Goal: Task Accomplishment & Management: Use online tool/utility

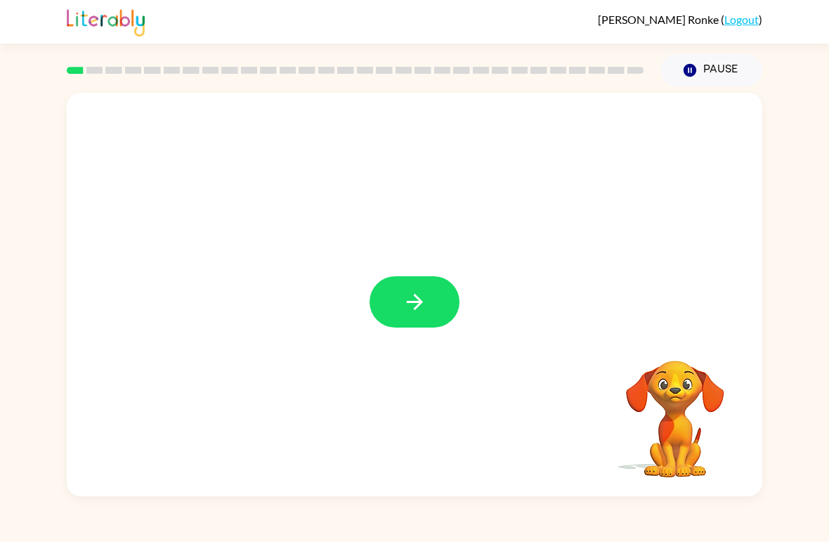
click at [424, 299] on icon "button" at bounding box center [415, 302] width 25 height 25
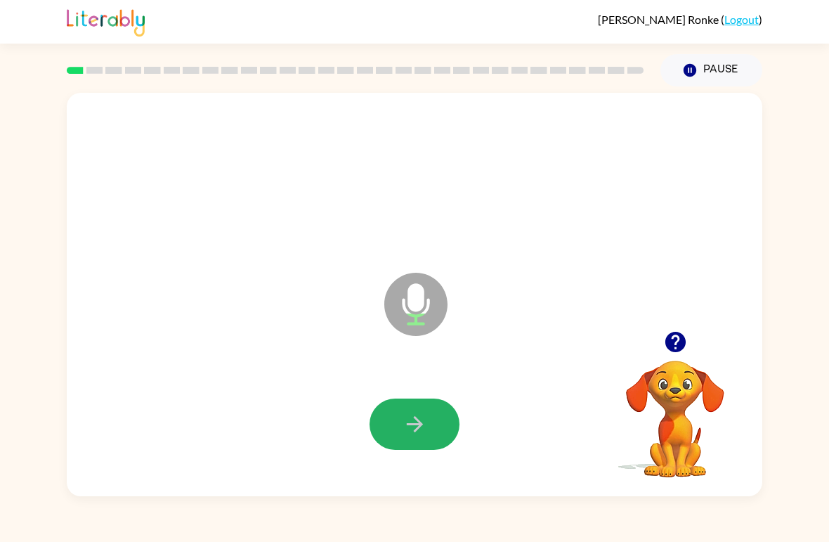
click at [421, 428] on icon "button" at bounding box center [415, 424] width 25 height 25
click at [423, 418] on icon "button" at bounding box center [415, 424] width 25 height 25
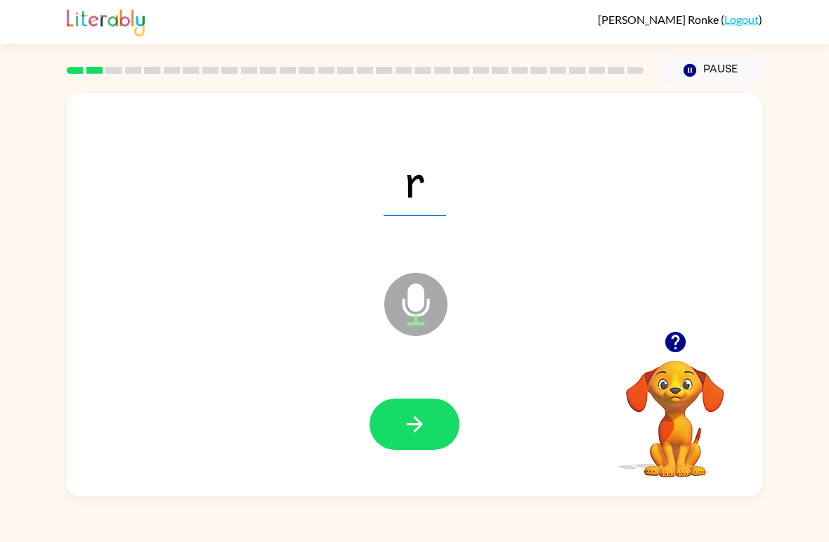
click at [424, 433] on icon "button" at bounding box center [415, 424] width 25 height 25
click at [431, 450] on button "button" at bounding box center [415, 424] width 90 height 51
click at [420, 439] on button "button" at bounding box center [415, 424] width 90 height 51
click at [439, 439] on button "button" at bounding box center [415, 424] width 90 height 51
click at [391, 428] on button "button" at bounding box center [415, 424] width 90 height 51
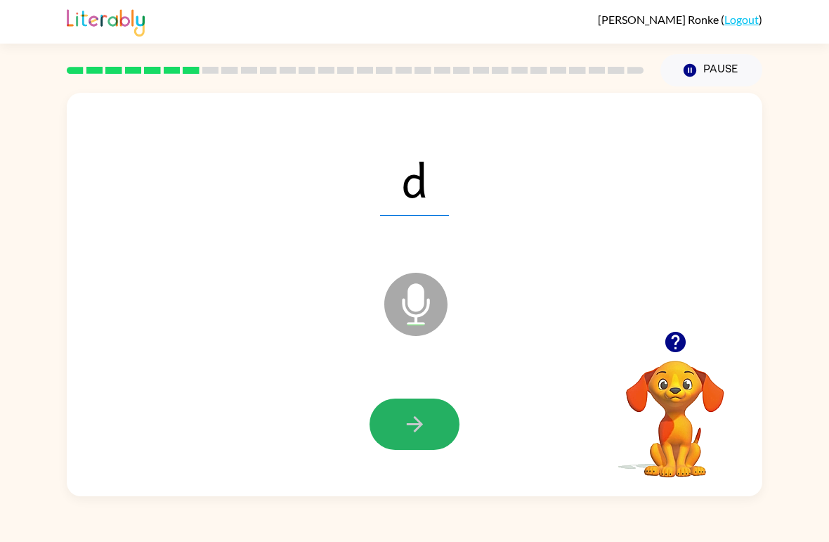
click at [408, 433] on icon "button" at bounding box center [415, 424] width 25 height 25
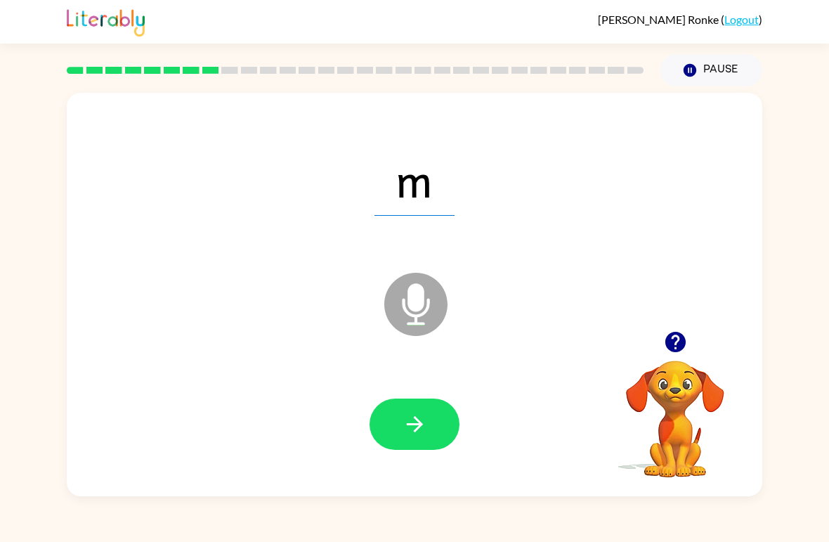
click at [425, 424] on icon "button" at bounding box center [415, 424] width 25 height 25
click at [435, 437] on button "button" at bounding box center [415, 424] width 90 height 51
click at [411, 435] on icon "button" at bounding box center [415, 424] width 25 height 25
click at [416, 437] on icon "button" at bounding box center [415, 424] width 25 height 25
click at [451, 430] on button "button" at bounding box center [415, 424] width 90 height 51
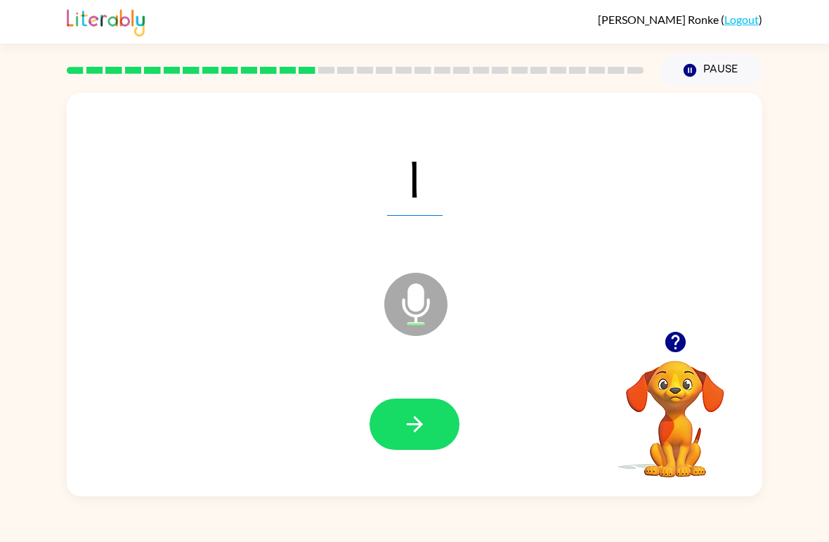
click at [420, 427] on icon "button" at bounding box center [414, 424] width 16 height 16
click at [399, 409] on button "button" at bounding box center [415, 424] width 90 height 51
click at [415, 415] on icon "button" at bounding box center [415, 424] width 25 height 25
click at [425, 428] on icon "button" at bounding box center [415, 424] width 25 height 25
click at [407, 423] on icon "button" at bounding box center [415, 424] width 25 height 25
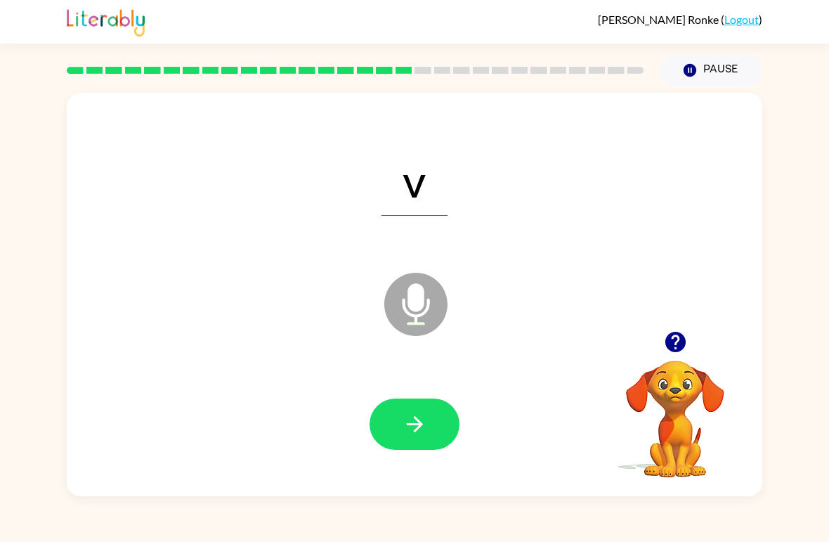
click at [439, 413] on button "button" at bounding box center [415, 424] width 90 height 51
click at [409, 441] on button "button" at bounding box center [415, 424] width 90 height 51
click at [416, 427] on icon "button" at bounding box center [415, 424] width 25 height 25
click at [443, 432] on button "button" at bounding box center [415, 424] width 90 height 51
click at [422, 415] on icon "button" at bounding box center [415, 424] width 25 height 25
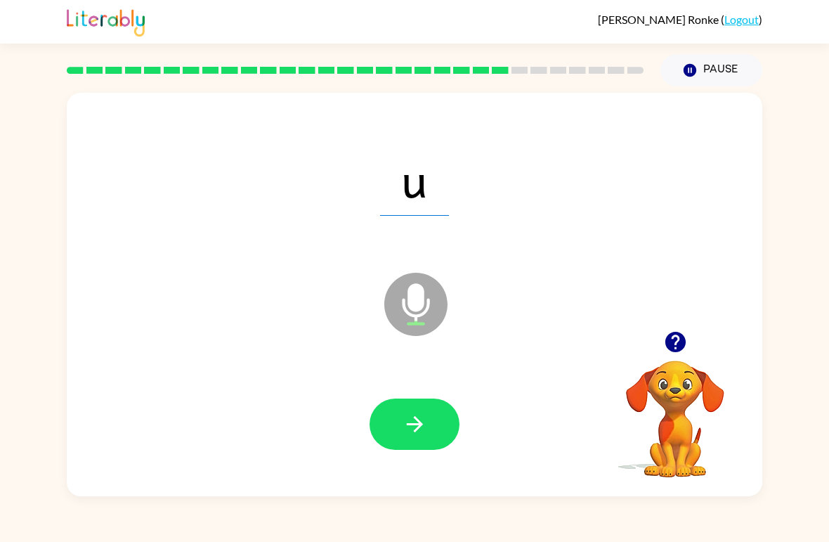
click at [432, 435] on button "button" at bounding box center [415, 424] width 90 height 51
click at [426, 422] on icon "button" at bounding box center [415, 424] width 25 height 25
click at [431, 434] on button "button" at bounding box center [415, 424] width 90 height 51
click at [422, 440] on button "button" at bounding box center [415, 424] width 90 height 51
click at [434, 422] on button "button" at bounding box center [415, 424] width 90 height 51
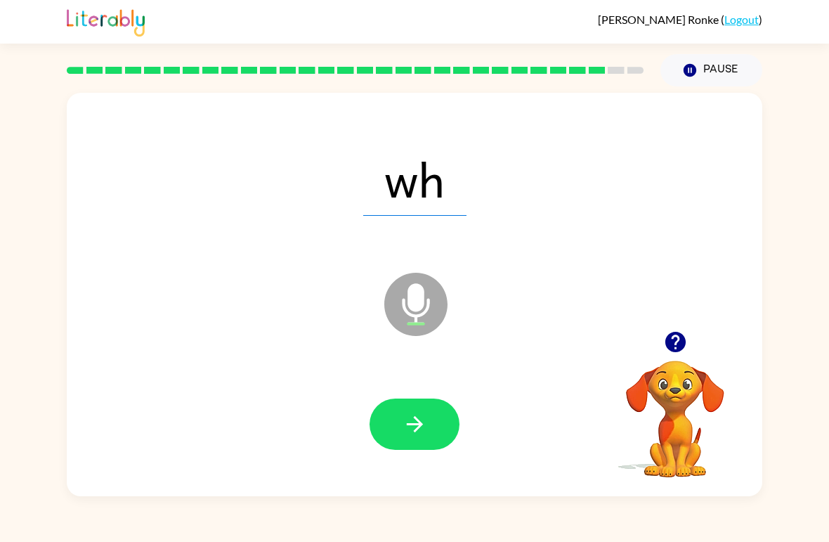
click at [427, 418] on button "button" at bounding box center [415, 424] width 90 height 51
click at [415, 436] on icon "button" at bounding box center [415, 424] width 25 height 25
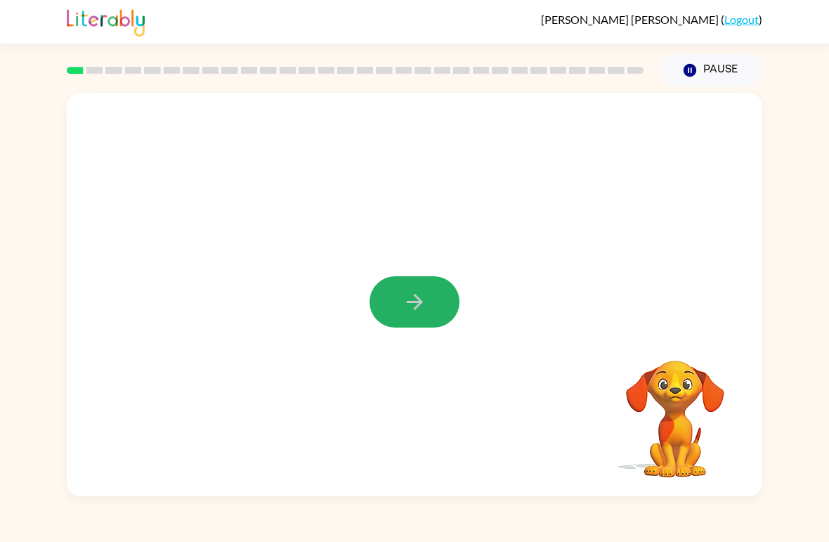
click at [411, 299] on icon "button" at bounding box center [415, 302] width 25 height 25
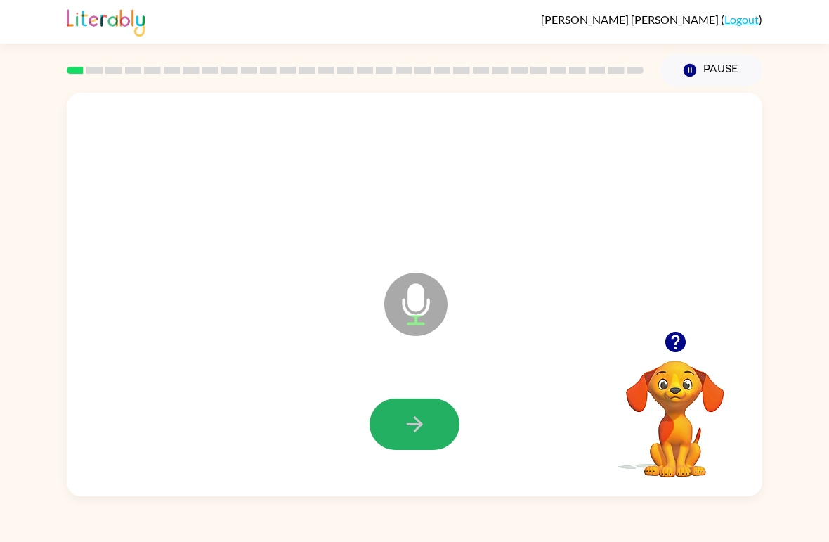
click at [427, 430] on button "button" at bounding box center [415, 424] width 90 height 51
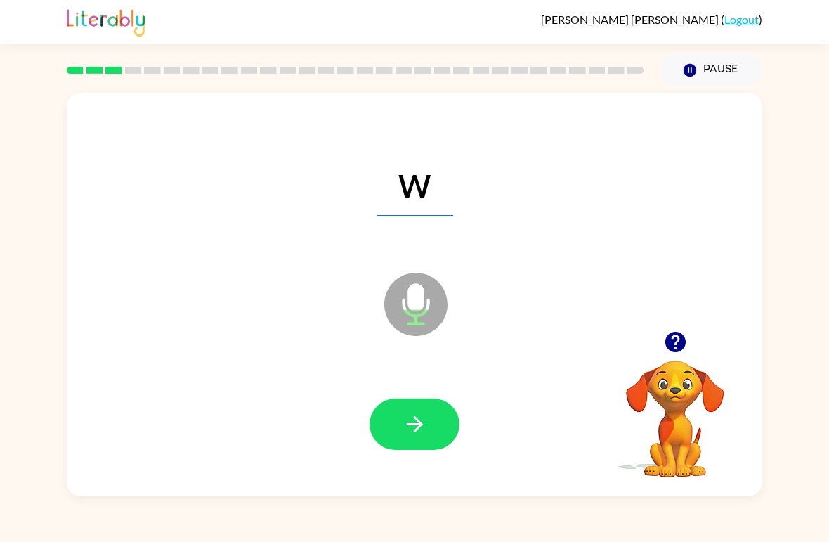
click at [415, 405] on button "button" at bounding box center [415, 424] width 90 height 51
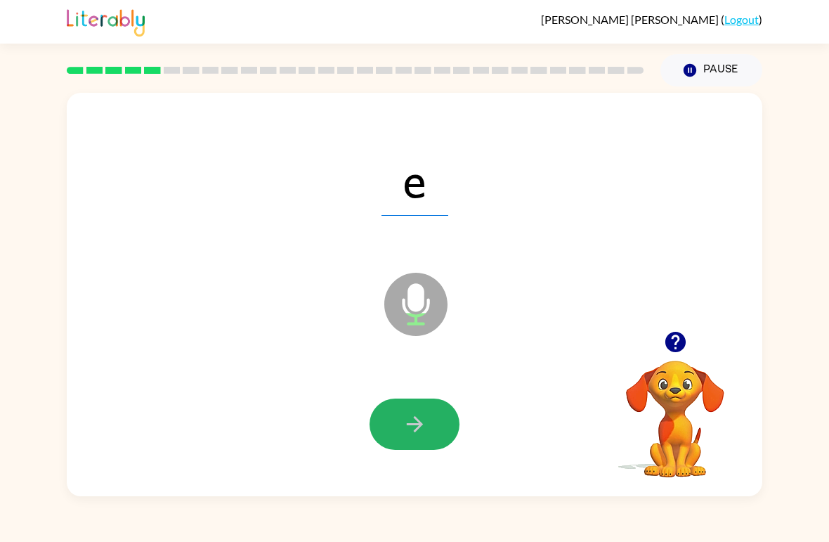
click at [420, 439] on button "button" at bounding box center [415, 424] width 90 height 51
click at [403, 414] on icon "button" at bounding box center [415, 424] width 25 height 25
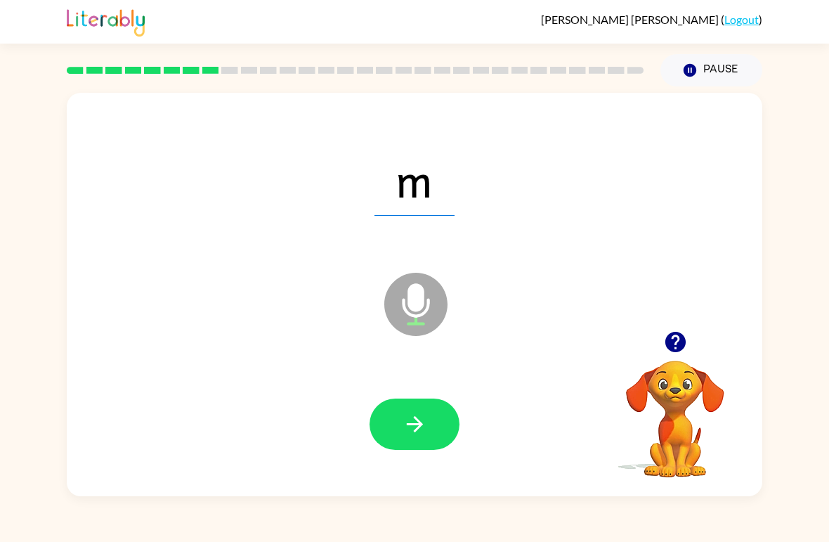
click at [437, 430] on button "button" at bounding box center [415, 424] width 90 height 51
click at [418, 417] on icon "button" at bounding box center [415, 424] width 25 height 25
click at [417, 430] on icon "button" at bounding box center [414, 424] width 16 height 16
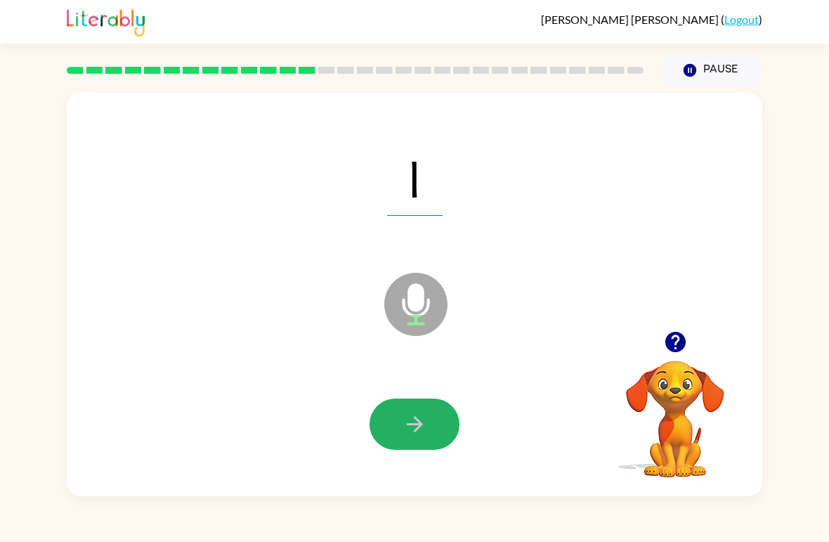
click at [395, 425] on button "button" at bounding box center [415, 424] width 90 height 51
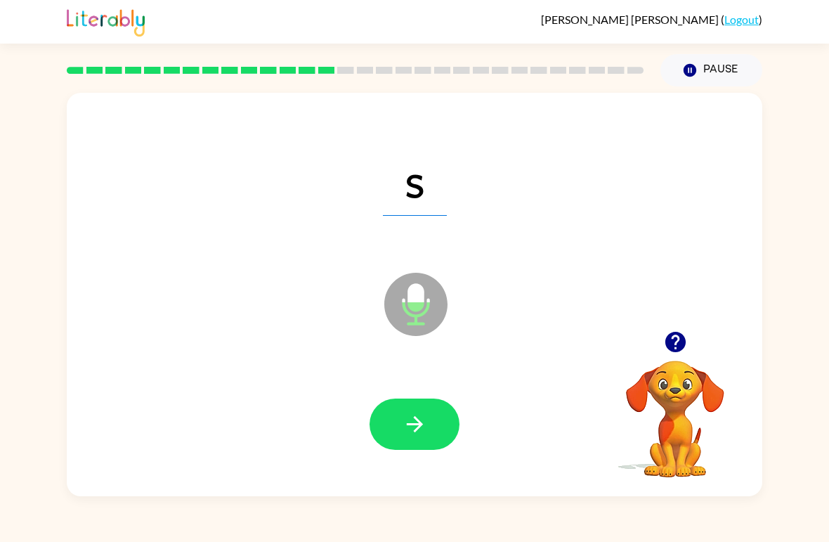
click at [411, 430] on icon "button" at bounding box center [415, 424] width 25 height 25
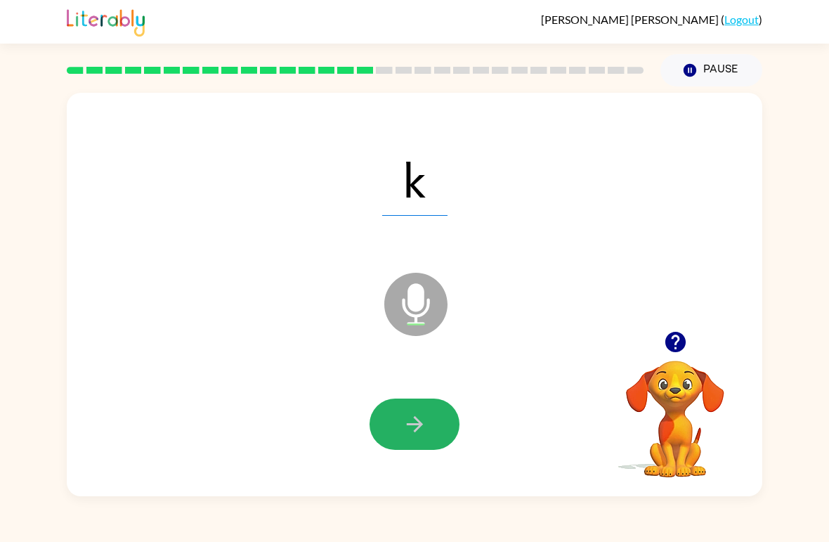
click at [413, 428] on icon "button" at bounding box center [415, 424] width 25 height 25
click at [420, 446] on button "button" at bounding box center [415, 424] width 90 height 51
click at [403, 420] on icon "button" at bounding box center [415, 424] width 25 height 25
click at [421, 422] on icon "button" at bounding box center [415, 424] width 25 height 25
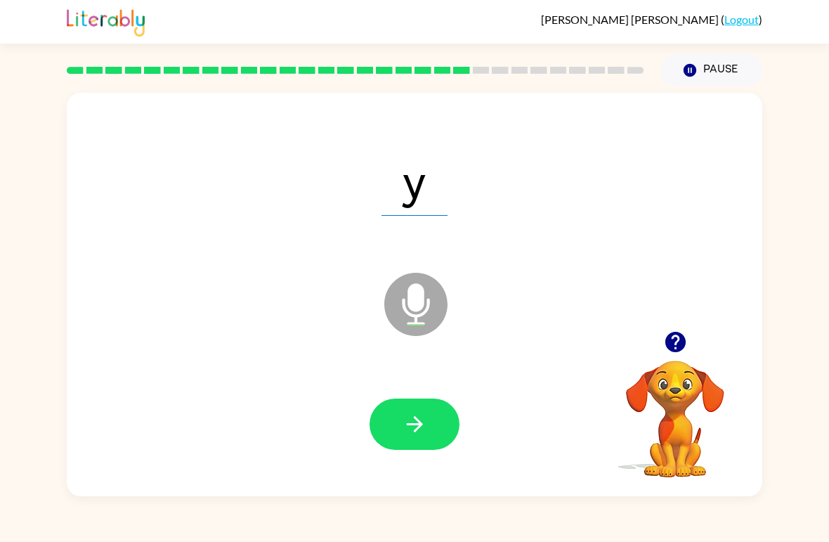
click at [430, 412] on button "button" at bounding box center [415, 424] width 90 height 51
click at [399, 432] on button "button" at bounding box center [415, 424] width 90 height 51
click at [389, 435] on button "button" at bounding box center [415, 424] width 90 height 51
click at [399, 420] on button "button" at bounding box center [415, 424] width 90 height 51
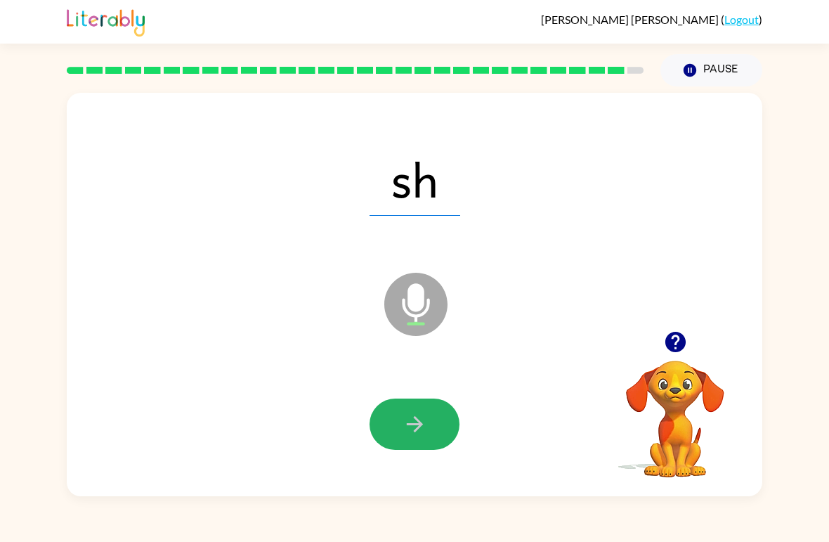
click at [420, 419] on icon "button" at bounding box center [415, 424] width 25 height 25
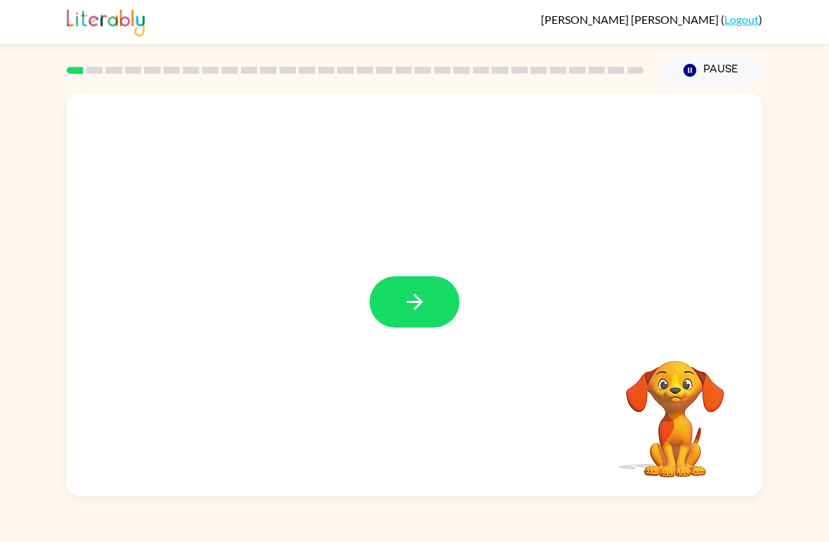
click at [417, 290] on icon "button" at bounding box center [415, 302] width 25 height 25
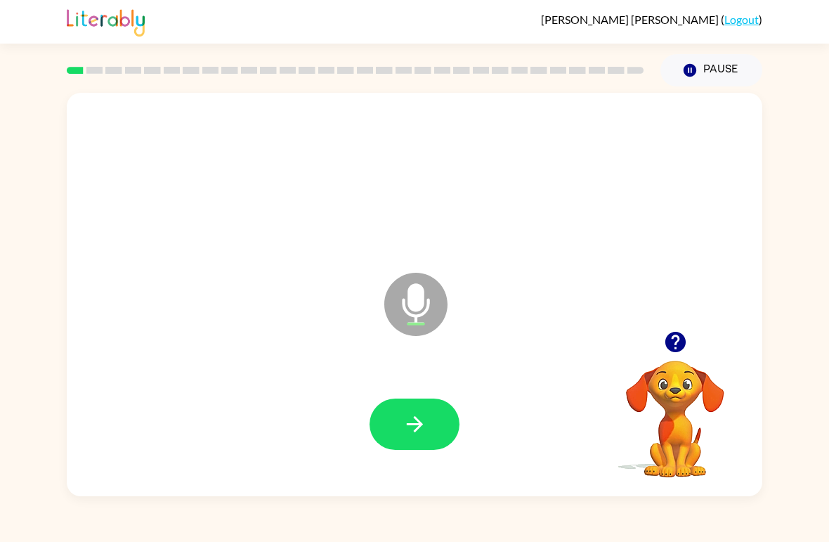
click at [441, 422] on button "button" at bounding box center [415, 424] width 90 height 51
click at [421, 411] on button "button" at bounding box center [415, 424] width 90 height 51
click at [403, 413] on icon "button" at bounding box center [415, 424] width 25 height 25
click at [441, 433] on button "button" at bounding box center [415, 424] width 90 height 51
click at [420, 450] on button "button" at bounding box center [415, 424] width 90 height 51
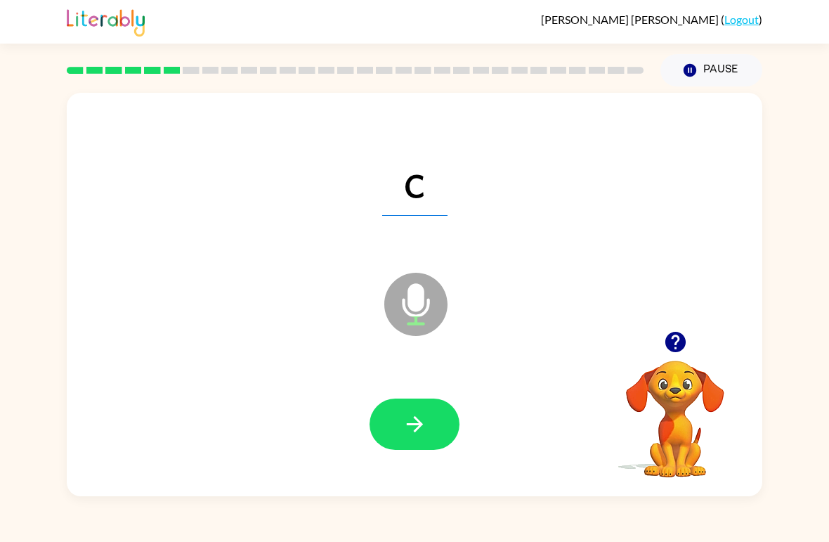
click at [411, 432] on icon "button" at bounding box center [415, 424] width 25 height 25
click at [407, 402] on button "button" at bounding box center [415, 424] width 90 height 51
click at [444, 416] on button "button" at bounding box center [415, 424] width 90 height 51
click at [431, 427] on button "button" at bounding box center [415, 424] width 90 height 51
click at [425, 420] on icon "button" at bounding box center [415, 424] width 25 height 25
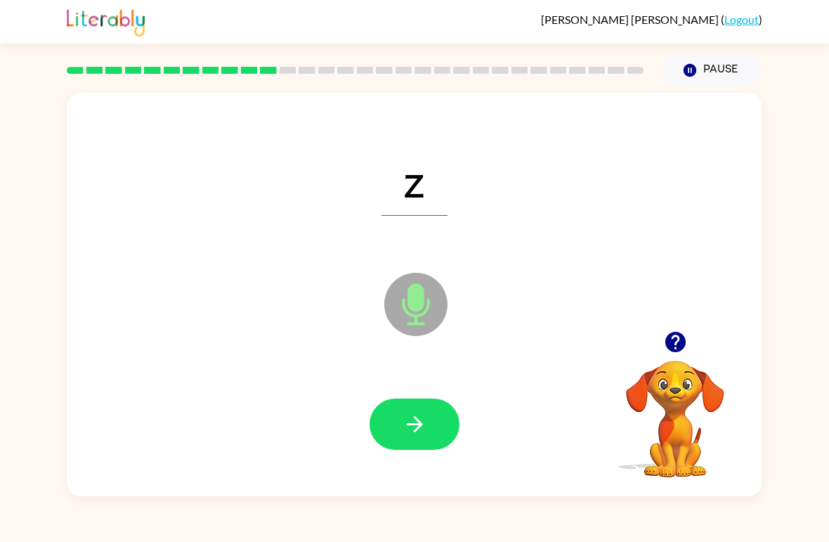
click at [451, 401] on div at bounding box center [415, 424] width 90 height 51
click at [448, 419] on button "button" at bounding box center [415, 424] width 90 height 51
click at [429, 420] on button "button" at bounding box center [415, 424] width 90 height 51
click at [404, 444] on button "button" at bounding box center [415, 424] width 90 height 51
click at [415, 432] on icon "button" at bounding box center [414, 424] width 16 height 16
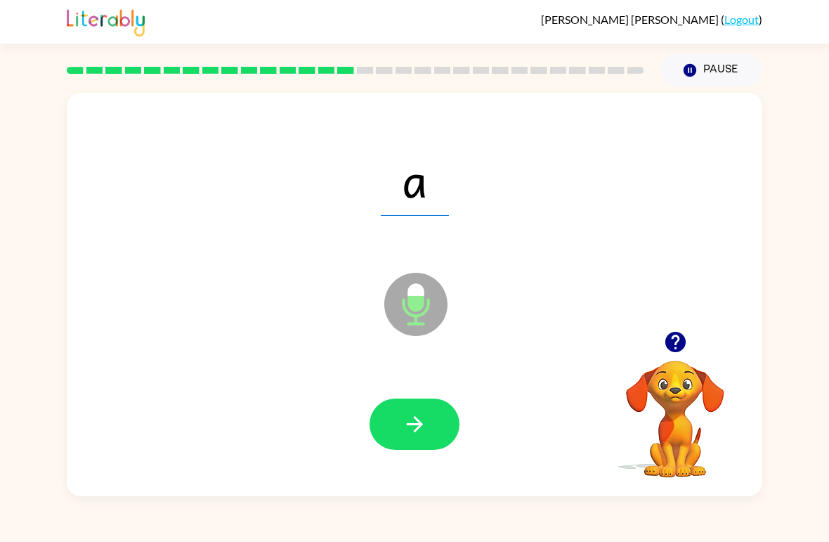
click at [439, 422] on button "button" at bounding box center [415, 424] width 90 height 51
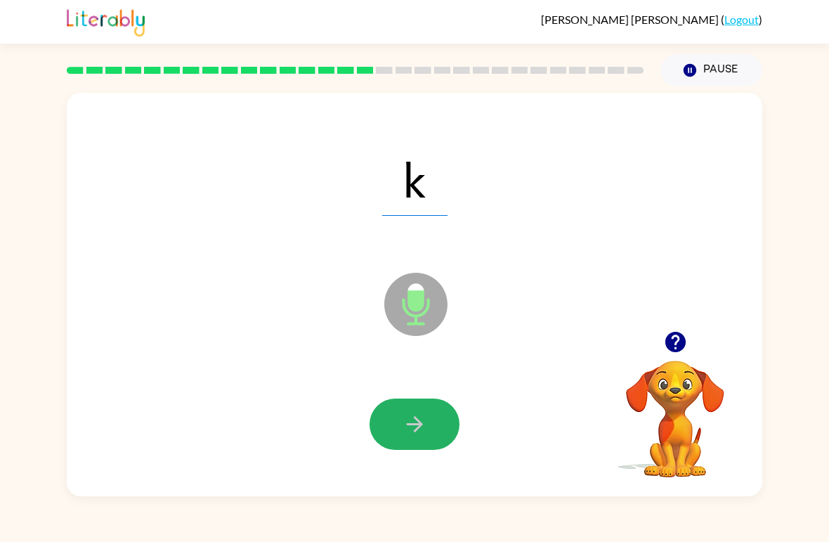
click at [430, 410] on button "button" at bounding box center [415, 424] width 90 height 51
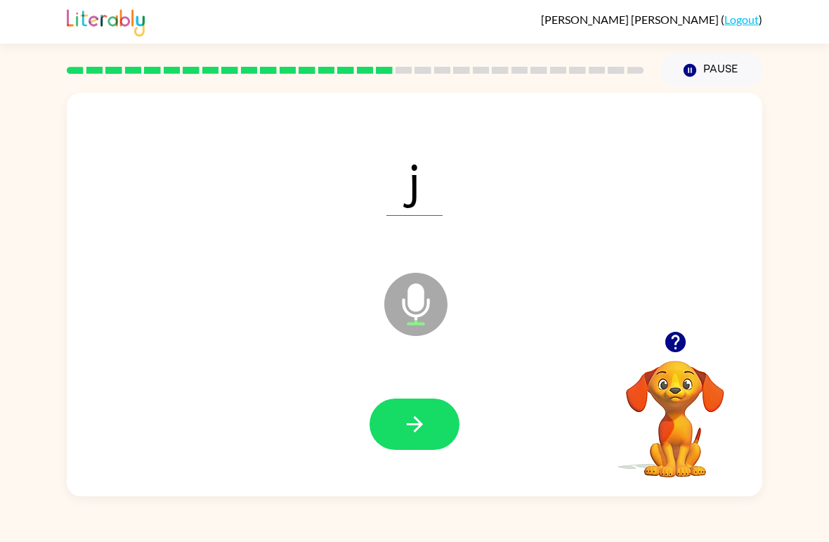
click at [456, 409] on div at bounding box center [415, 424] width 90 height 51
click at [451, 415] on button "button" at bounding box center [415, 424] width 90 height 51
click at [458, 399] on div at bounding box center [415, 425] width 668 height 116
click at [435, 402] on button "button" at bounding box center [415, 424] width 90 height 51
click at [432, 437] on button "button" at bounding box center [415, 424] width 90 height 51
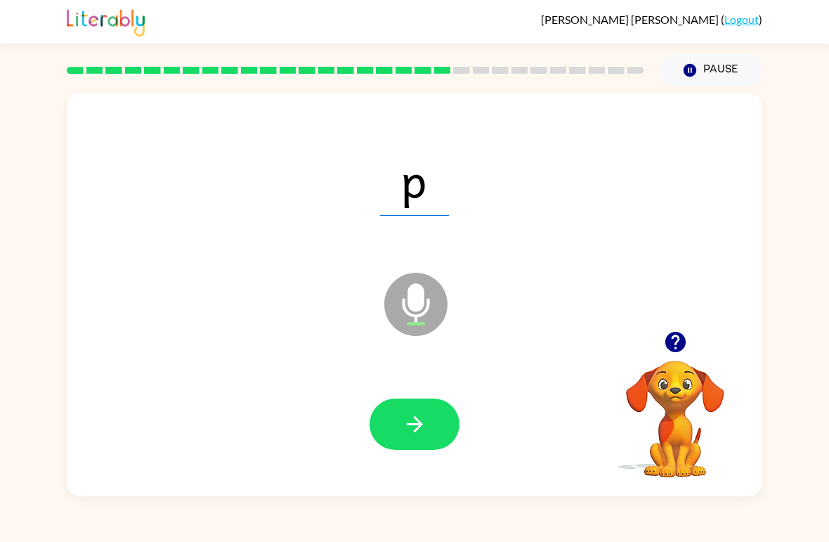
click at [422, 422] on icon "button" at bounding box center [415, 424] width 25 height 25
click at [449, 425] on button "button" at bounding box center [415, 424] width 90 height 51
click at [420, 415] on icon "button" at bounding box center [415, 424] width 25 height 25
click at [406, 415] on icon "button" at bounding box center [415, 424] width 25 height 25
click at [418, 418] on icon "button" at bounding box center [415, 424] width 25 height 25
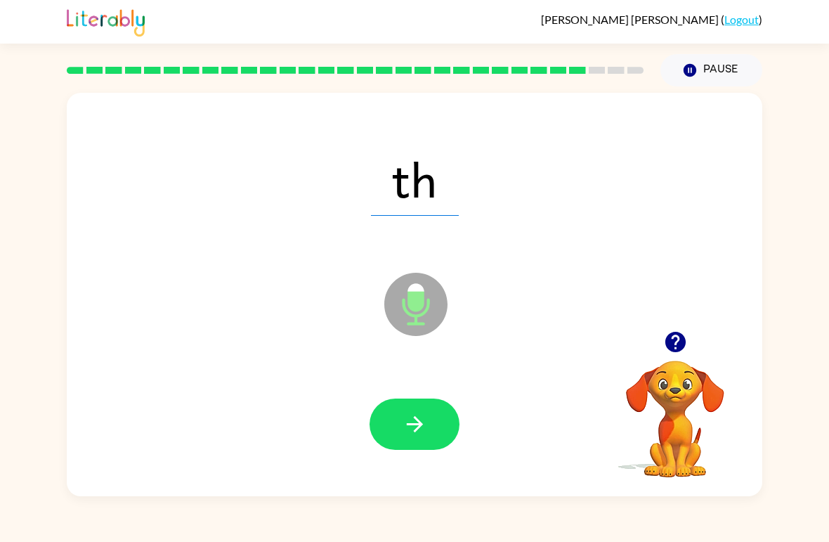
click at [419, 432] on icon "button" at bounding box center [415, 424] width 25 height 25
click at [431, 426] on button "button" at bounding box center [415, 424] width 90 height 51
click at [426, 463] on div at bounding box center [415, 425] width 668 height 116
click at [425, 462] on div at bounding box center [415, 425] width 668 height 116
click at [427, 416] on icon "button" at bounding box center [415, 424] width 25 height 25
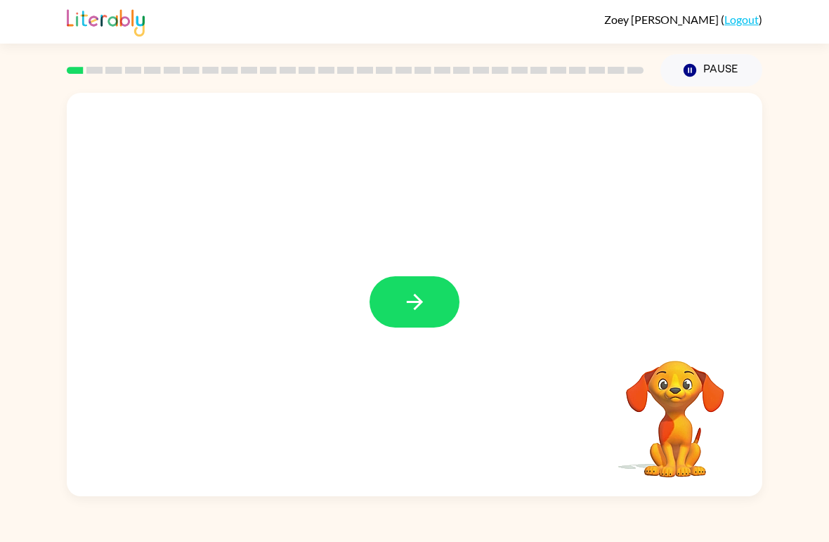
click at [408, 319] on button "button" at bounding box center [415, 301] width 90 height 51
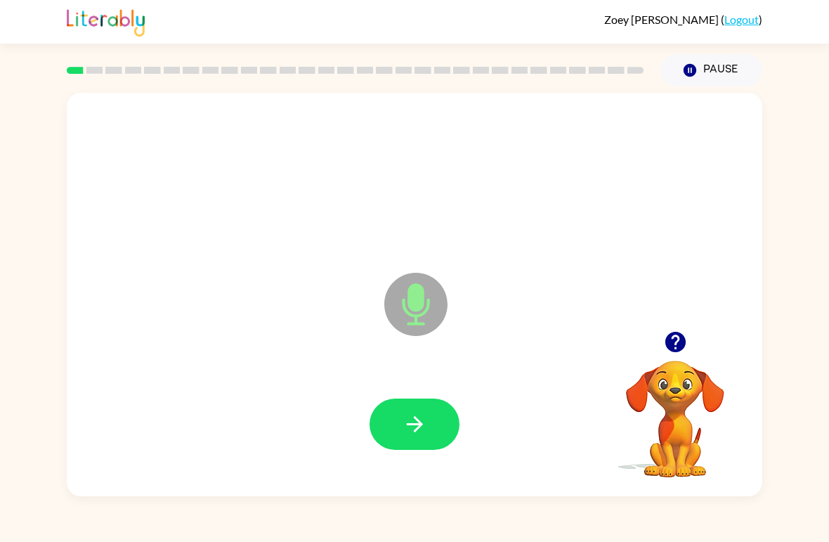
click at [422, 423] on icon "button" at bounding box center [415, 424] width 25 height 25
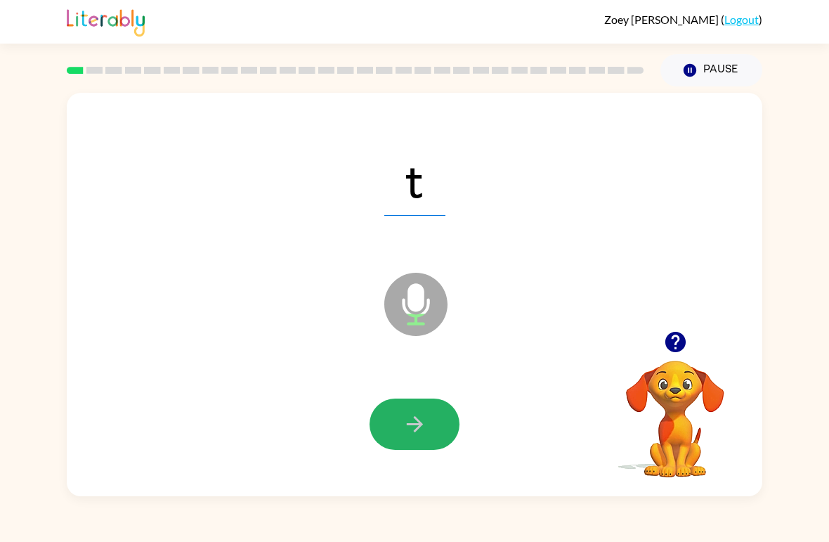
click at [423, 426] on icon "button" at bounding box center [415, 424] width 25 height 25
click at [411, 416] on icon "button" at bounding box center [415, 424] width 25 height 25
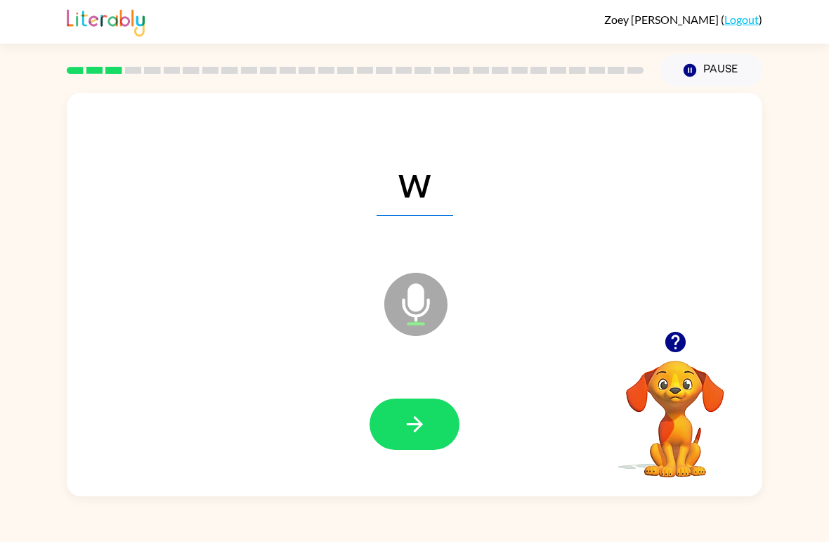
click at [425, 408] on button "button" at bounding box center [415, 424] width 90 height 51
click at [412, 441] on button "button" at bounding box center [415, 424] width 90 height 51
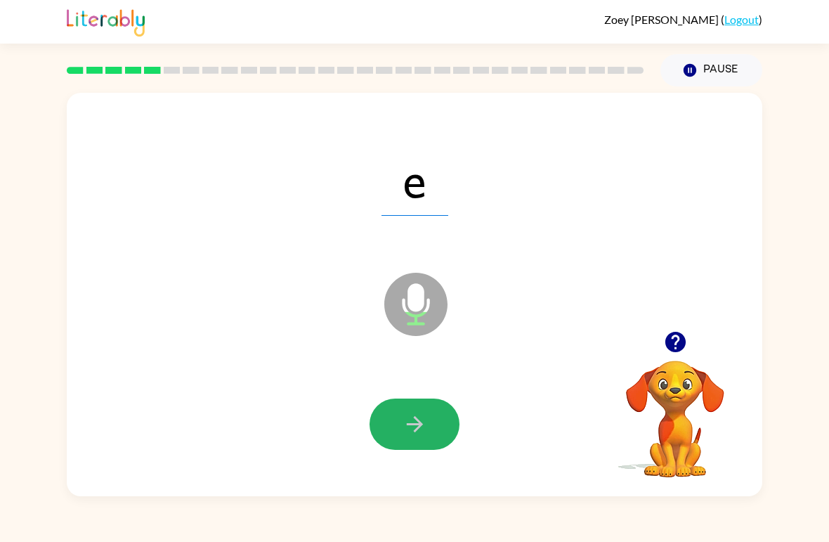
click at [410, 412] on button "button" at bounding box center [415, 424] width 90 height 51
click at [418, 416] on icon "button" at bounding box center [415, 424] width 25 height 25
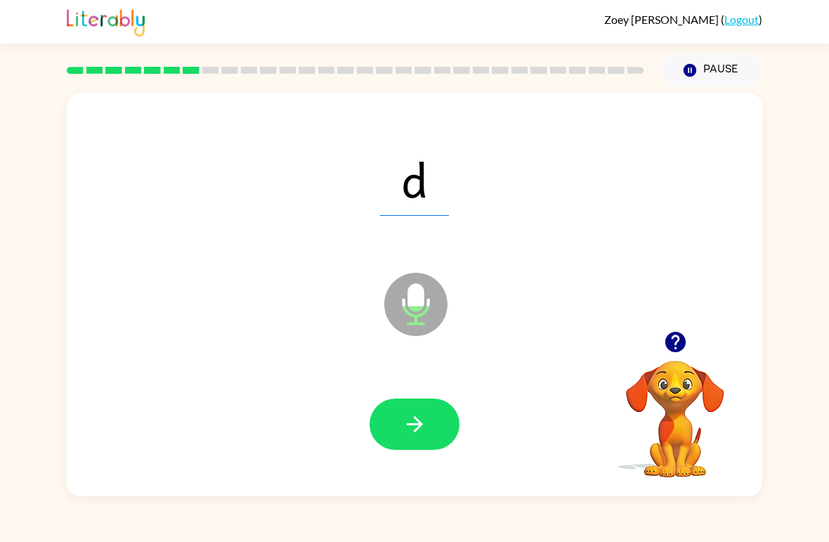
click at [423, 422] on icon "button" at bounding box center [415, 424] width 25 height 25
click at [397, 423] on button "button" at bounding box center [415, 424] width 90 height 51
click at [408, 422] on icon "button" at bounding box center [415, 424] width 25 height 25
click at [425, 424] on icon "button" at bounding box center [415, 424] width 25 height 25
click at [426, 406] on button "button" at bounding box center [415, 424] width 90 height 51
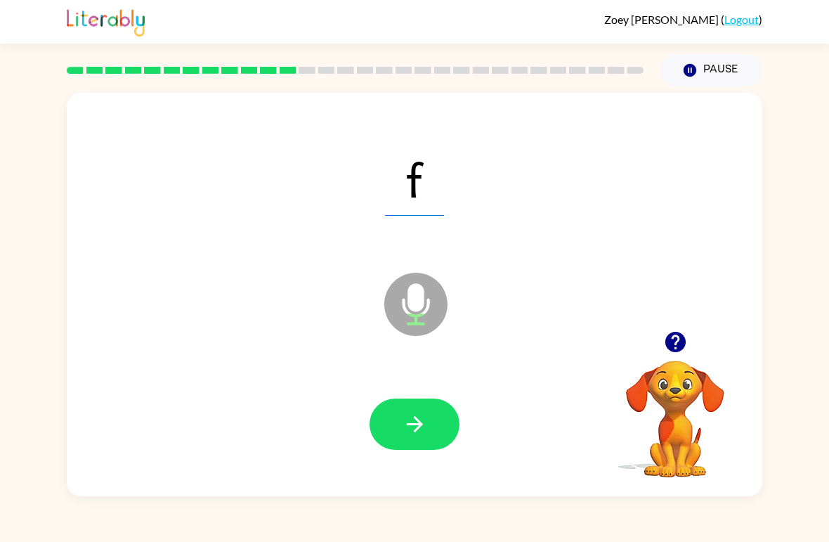
click at [406, 428] on icon "button" at bounding box center [415, 424] width 25 height 25
click at [408, 409] on button "button" at bounding box center [415, 424] width 90 height 51
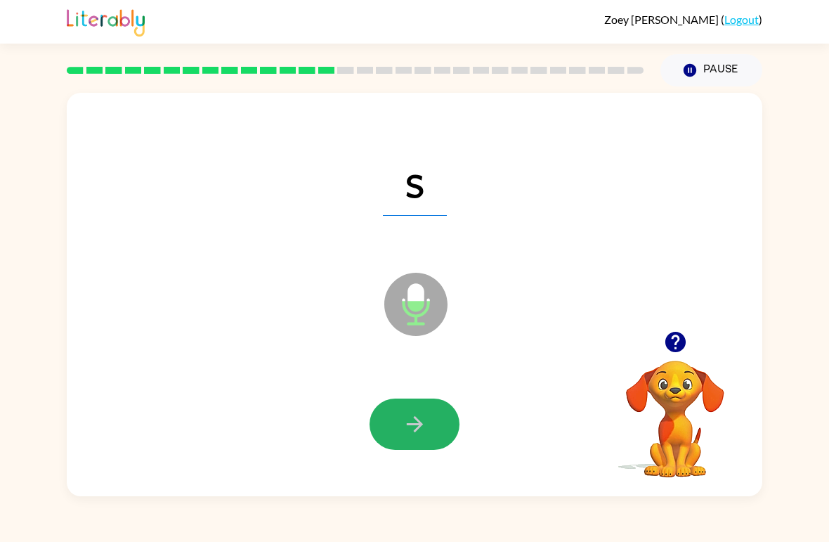
click at [434, 407] on button "button" at bounding box center [415, 424] width 90 height 51
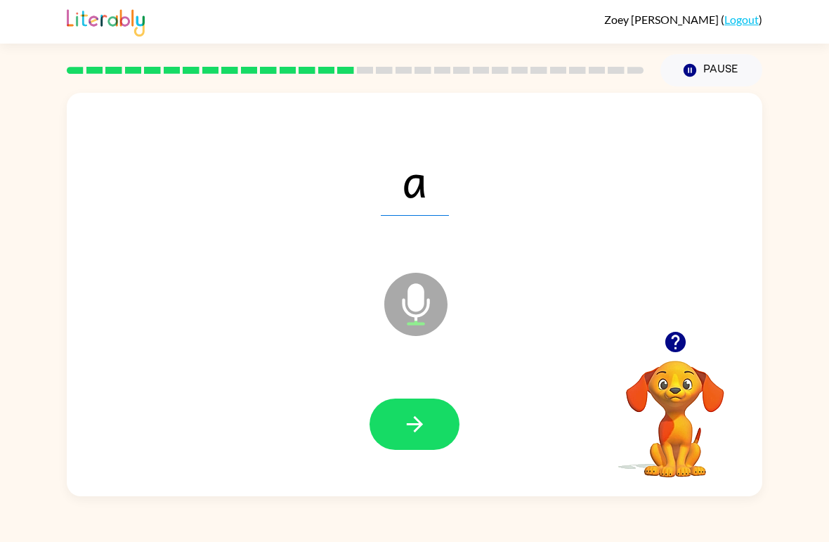
click at [404, 425] on icon "button" at bounding box center [415, 424] width 25 height 25
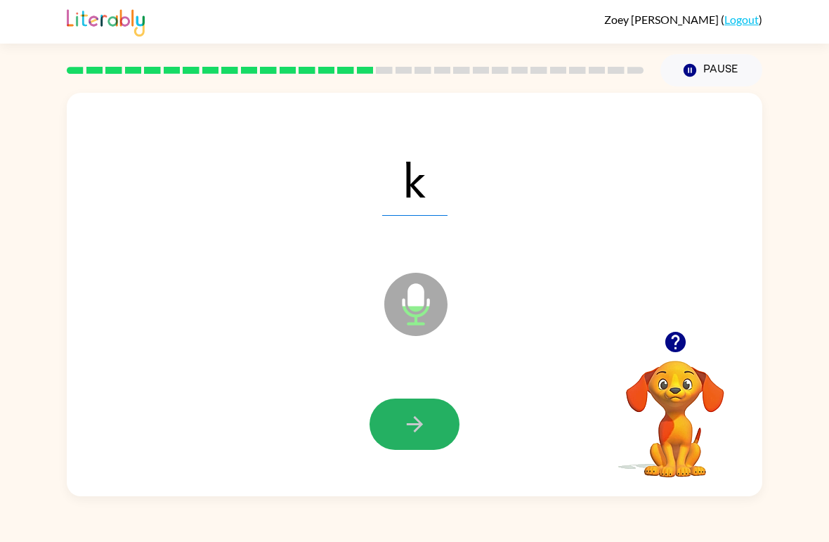
click at [406, 421] on icon "button" at bounding box center [415, 424] width 25 height 25
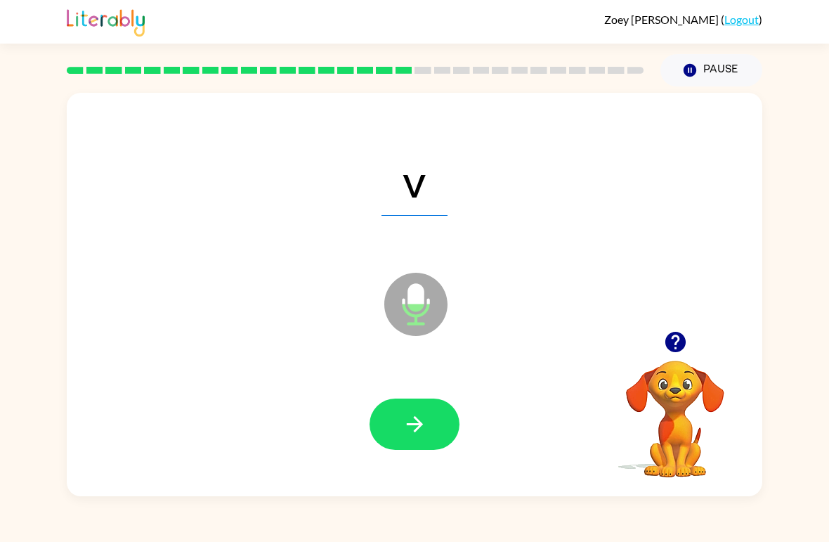
click at [420, 421] on icon "button" at bounding box center [415, 424] width 25 height 25
click at [400, 436] on button "button" at bounding box center [415, 424] width 90 height 51
click at [434, 419] on button "button" at bounding box center [415, 424] width 90 height 51
click at [403, 421] on icon "button" at bounding box center [415, 424] width 25 height 25
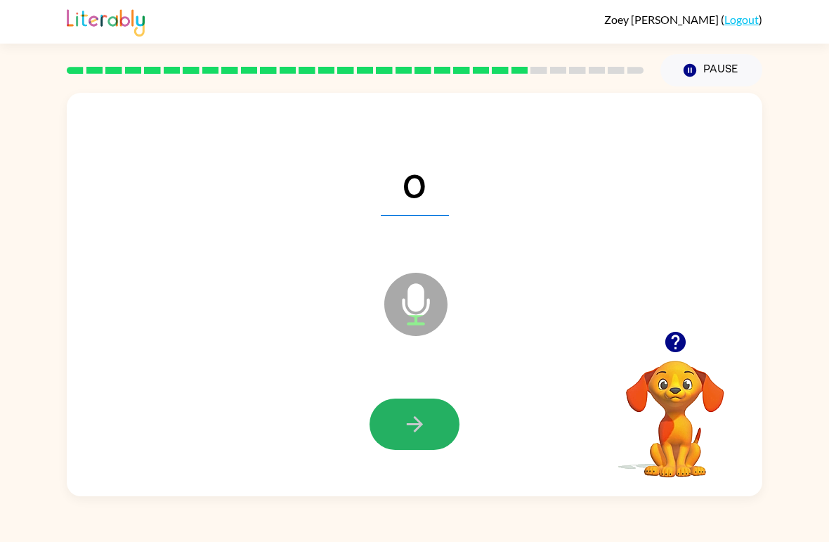
click at [417, 410] on button "button" at bounding box center [415, 424] width 90 height 51
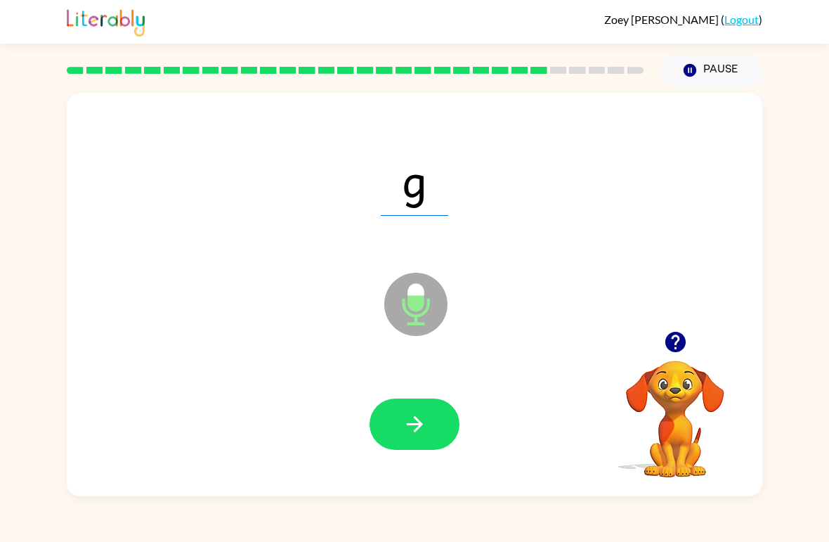
click at [446, 415] on button "button" at bounding box center [415, 424] width 90 height 51
click at [388, 527] on div "Zoey Lund ( Logout ) Pause Pause wh Microphone The Microphone is here when it i…" at bounding box center [414, 271] width 829 height 542
click at [430, 441] on button "button" at bounding box center [415, 424] width 90 height 51
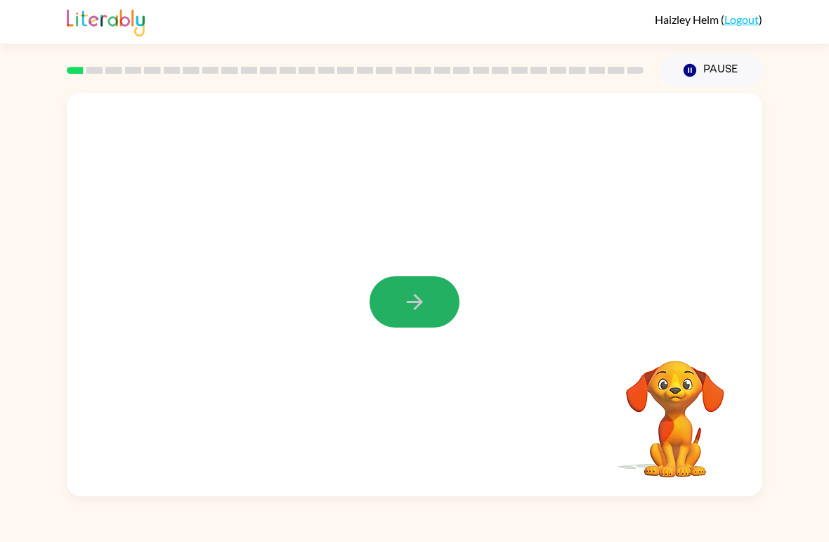
click at [396, 294] on button "button" at bounding box center [415, 301] width 90 height 51
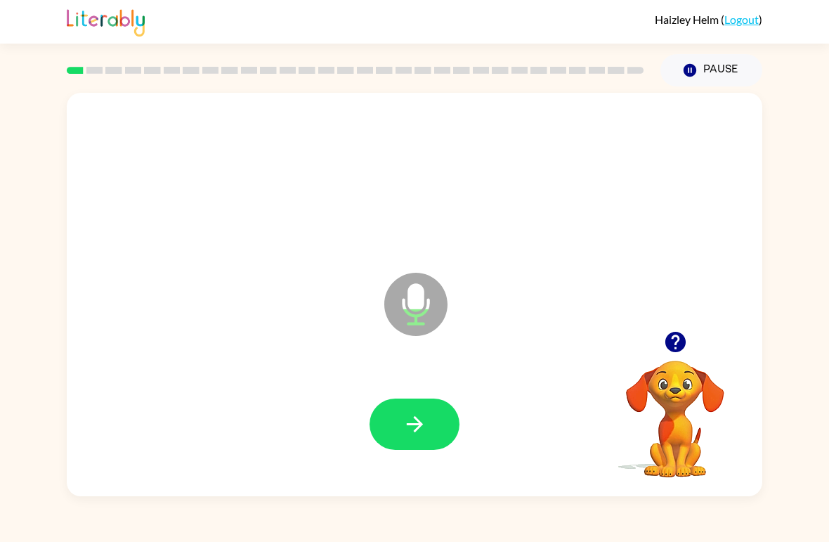
click at [418, 423] on icon "button" at bounding box center [415, 424] width 25 height 25
click at [411, 392] on div at bounding box center [415, 425] width 668 height 116
click at [439, 447] on button "button" at bounding box center [415, 424] width 90 height 51
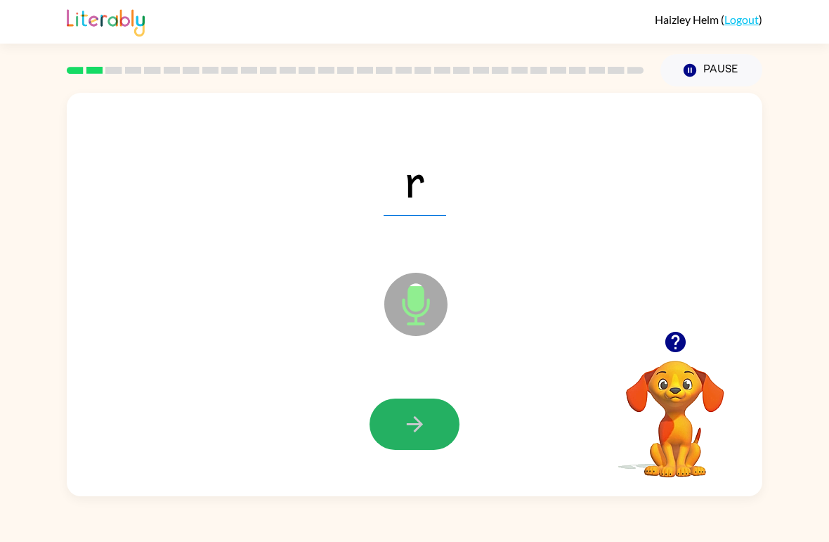
click at [431, 411] on button "button" at bounding box center [415, 424] width 90 height 51
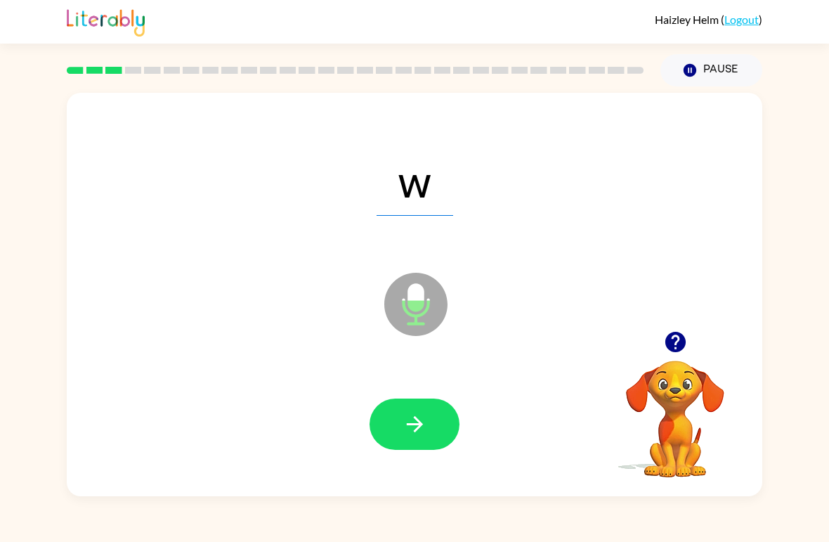
click at [410, 426] on icon "button" at bounding box center [414, 424] width 16 height 16
click at [411, 427] on icon "button" at bounding box center [415, 424] width 25 height 25
click at [410, 432] on icon "button" at bounding box center [415, 424] width 25 height 25
click at [436, 425] on button "button" at bounding box center [415, 424] width 90 height 51
click at [415, 437] on icon "button" at bounding box center [415, 424] width 25 height 25
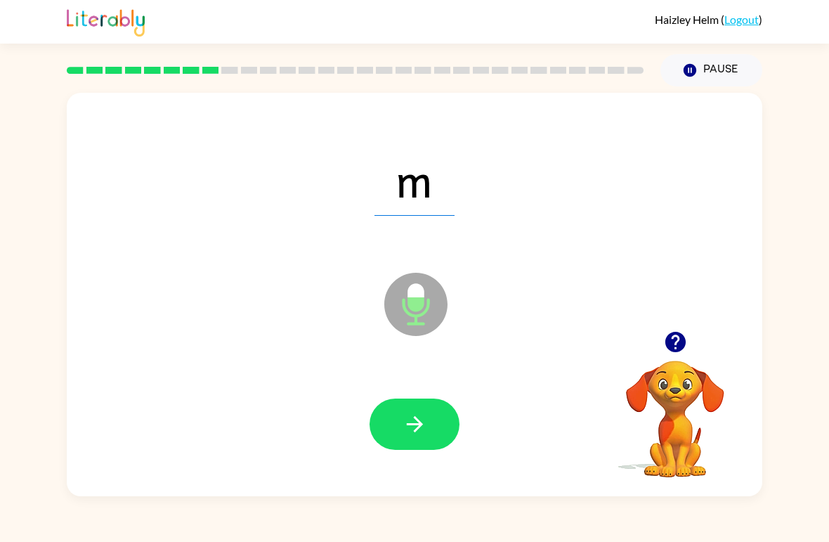
click at [438, 423] on button "button" at bounding box center [415, 424] width 90 height 51
click at [422, 434] on icon "button" at bounding box center [415, 424] width 25 height 25
click at [418, 412] on button "button" at bounding box center [415, 424] width 90 height 51
click at [424, 432] on icon "button" at bounding box center [415, 424] width 25 height 25
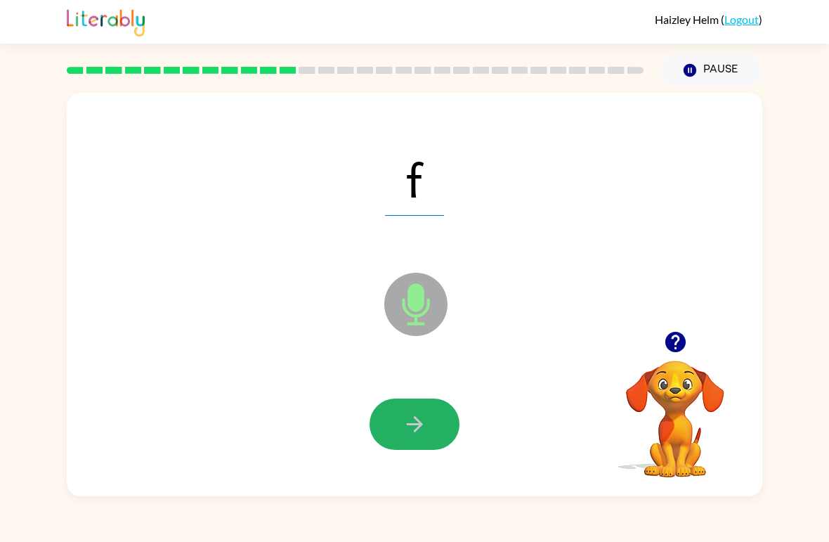
click at [427, 426] on button "button" at bounding box center [415, 424] width 90 height 51
click at [425, 418] on icon "button" at bounding box center [415, 424] width 25 height 25
click at [423, 420] on icon "button" at bounding box center [415, 424] width 25 height 25
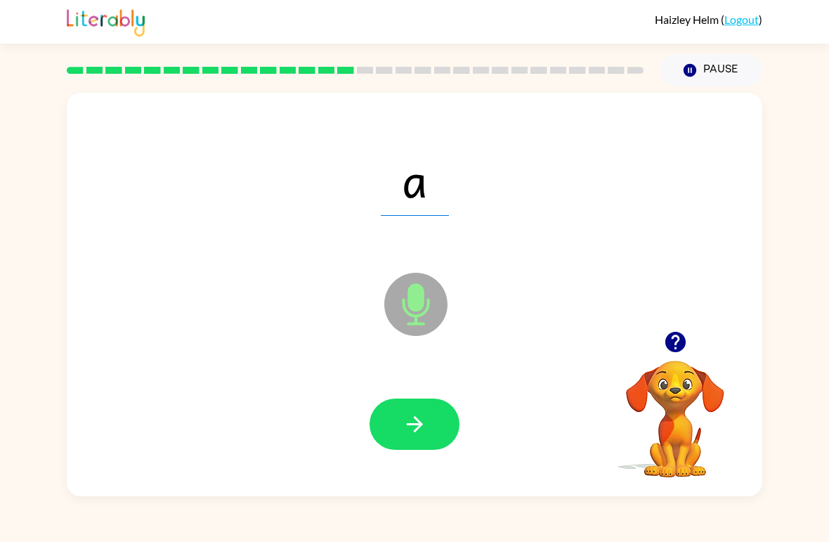
click at [385, 467] on div at bounding box center [415, 425] width 668 height 116
click at [427, 428] on button "button" at bounding box center [415, 424] width 90 height 51
click at [415, 440] on button "button" at bounding box center [415, 424] width 90 height 51
click at [420, 401] on button "button" at bounding box center [415, 424] width 90 height 51
click at [392, 416] on button "button" at bounding box center [415, 424] width 90 height 51
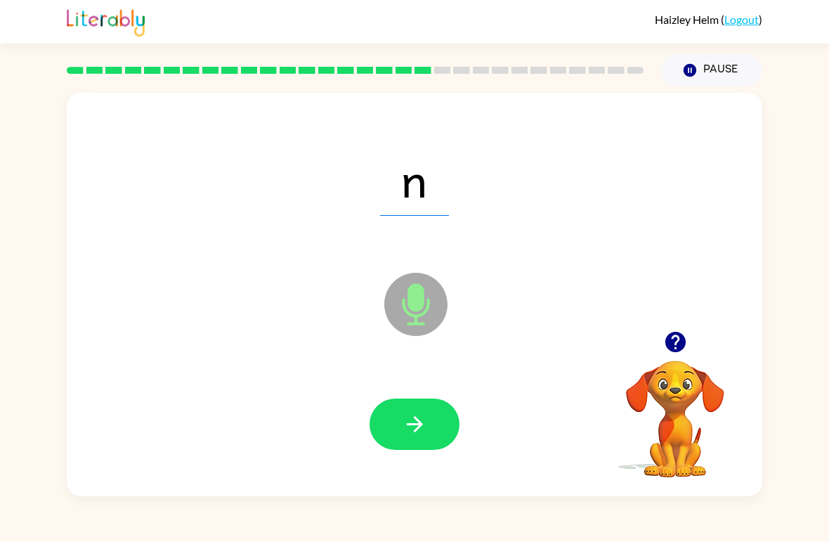
click at [426, 449] on button "button" at bounding box center [415, 424] width 90 height 51
click at [429, 402] on button "button" at bounding box center [415, 424] width 90 height 51
click at [411, 432] on icon "button" at bounding box center [415, 424] width 25 height 25
click at [426, 419] on icon "button" at bounding box center [415, 424] width 25 height 25
click at [423, 426] on icon "button" at bounding box center [415, 424] width 25 height 25
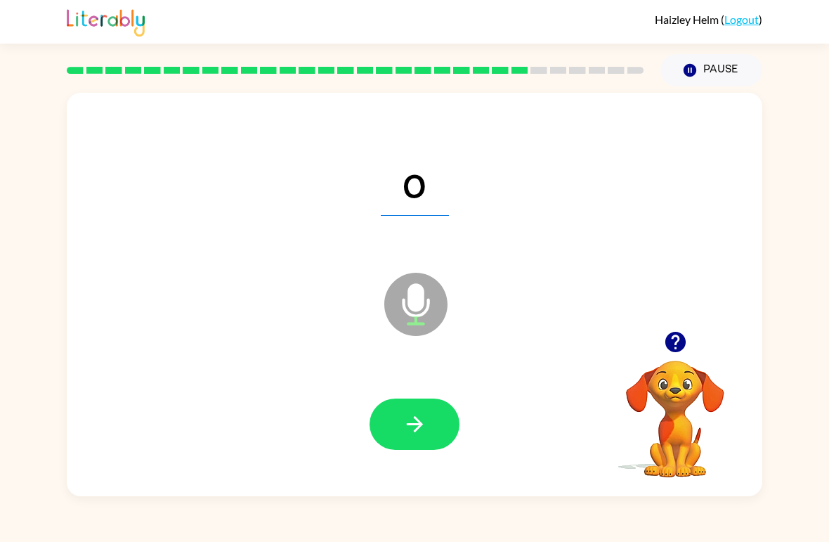
click at [401, 427] on button "button" at bounding box center [415, 424] width 90 height 51
click at [418, 420] on icon "button" at bounding box center [414, 424] width 16 height 16
click at [425, 413] on icon "button" at bounding box center [415, 424] width 25 height 25
click at [420, 425] on icon "button" at bounding box center [414, 424] width 16 height 16
click at [411, 410] on button "button" at bounding box center [415, 424] width 90 height 51
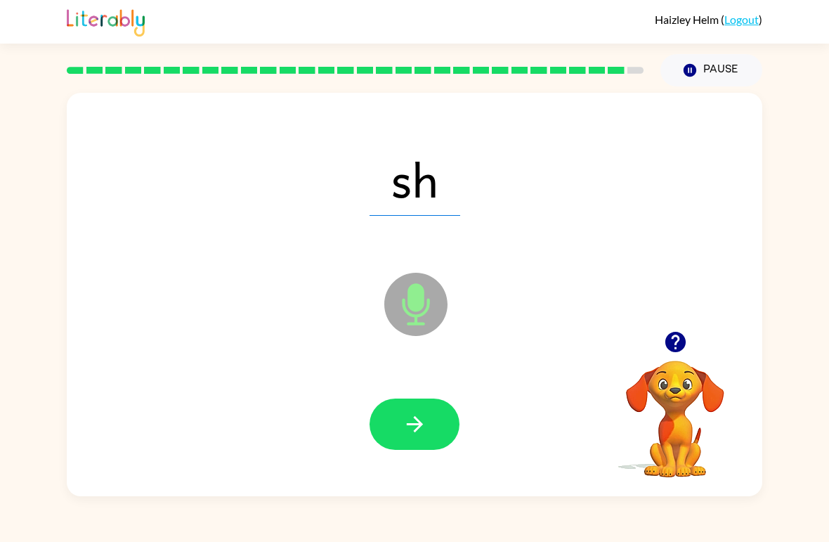
click at [409, 422] on icon "button" at bounding box center [415, 424] width 25 height 25
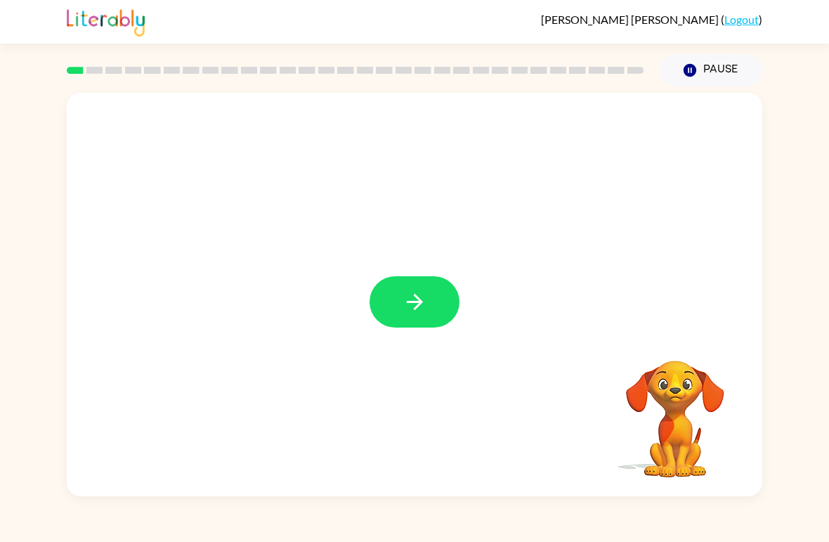
click at [403, 292] on icon "button" at bounding box center [415, 302] width 25 height 25
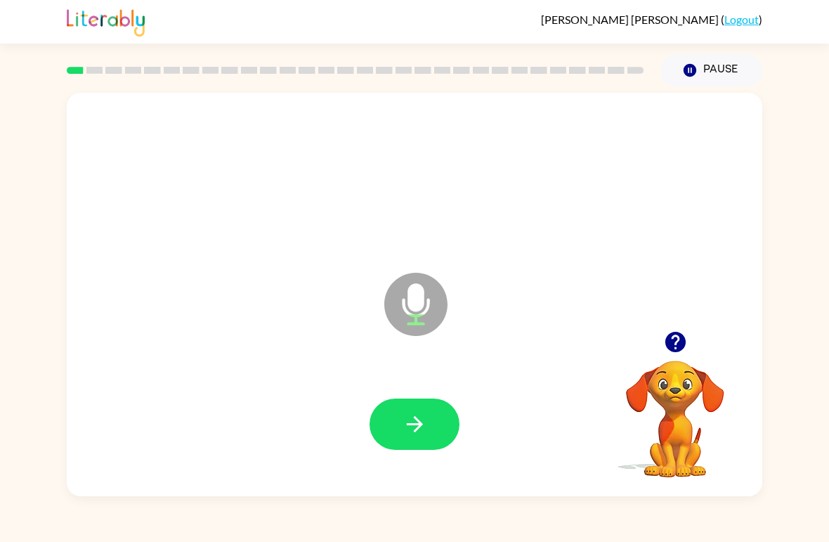
click at [413, 410] on button "button" at bounding box center [415, 424] width 90 height 51
click at [421, 439] on button "button" at bounding box center [415, 424] width 90 height 51
click at [418, 437] on icon "button" at bounding box center [415, 424] width 25 height 25
click at [423, 440] on button "button" at bounding box center [415, 424] width 90 height 51
click at [424, 425] on icon "button" at bounding box center [415, 424] width 25 height 25
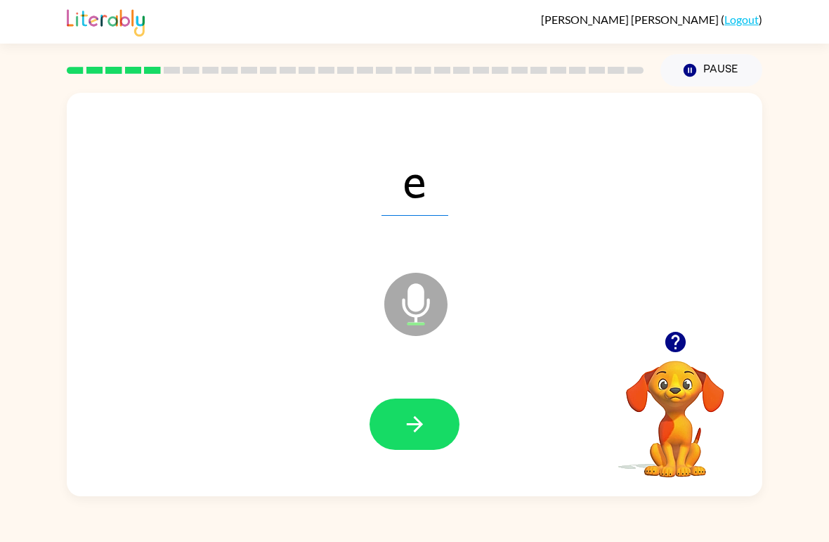
click at [418, 442] on button "button" at bounding box center [415, 424] width 90 height 51
click at [408, 429] on icon "button" at bounding box center [415, 424] width 25 height 25
click at [393, 425] on button "button" at bounding box center [415, 424] width 90 height 51
click at [403, 437] on icon "button" at bounding box center [415, 424] width 25 height 25
click at [416, 416] on icon "button" at bounding box center [415, 424] width 25 height 25
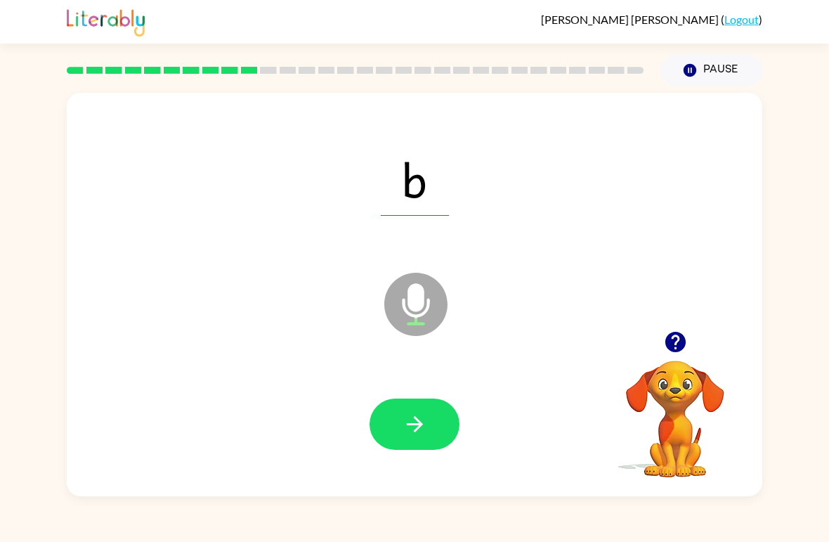
click at [419, 425] on icon "button" at bounding box center [414, 424] width 16 height 16
click at [406, 439] on button "button" at bounding box center [415, 424] width 90 height 51
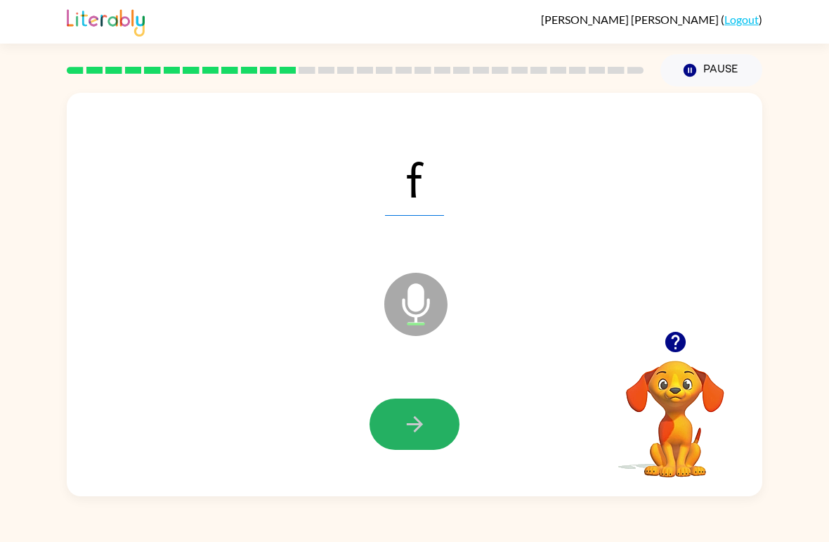
click at [403, 429] on icon "button" at bounding box center [415, 424] width 25 height 25
click at [394, 420] on button "button" at bounding box center [415, 424] width 90 height 51
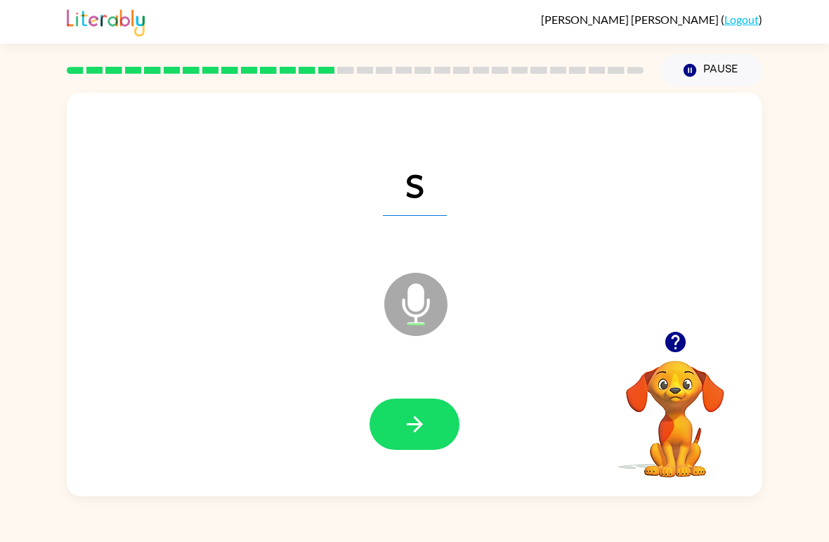
click at [403, 427] on icon "button" at bounding box center [415, 424] width 25 height 25
click at [412, 420] on icon "button" at bounding box center [415, 424] width 25 height 25
click at [441, 415] on button "button" at bounding box center [415, 424] width 90 height 51
click at [417, 428] on icon "button" at bounding box center [415, 424] width 25 height 25
click at [426, 436] on icon "button" at bounding box center [415, 424] width 25 height 25
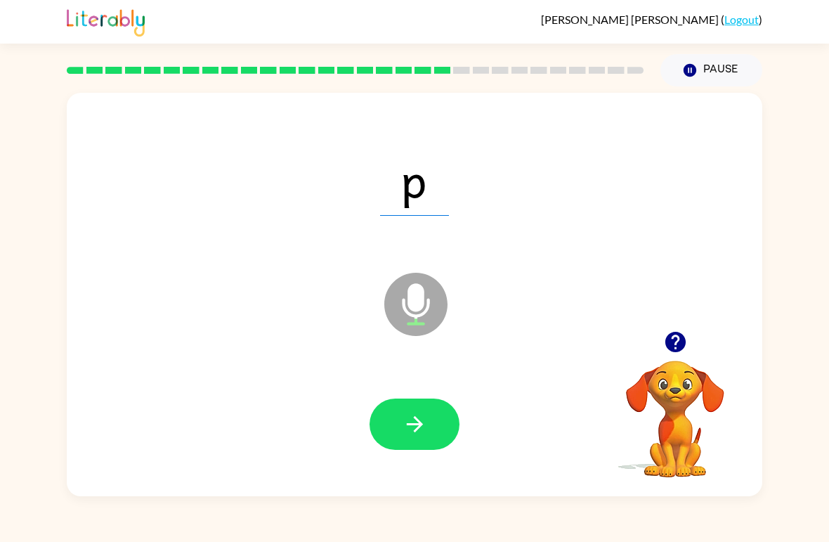
click at [437, 400] on button "button" at bounding box center [415, 424] width 90 height 51
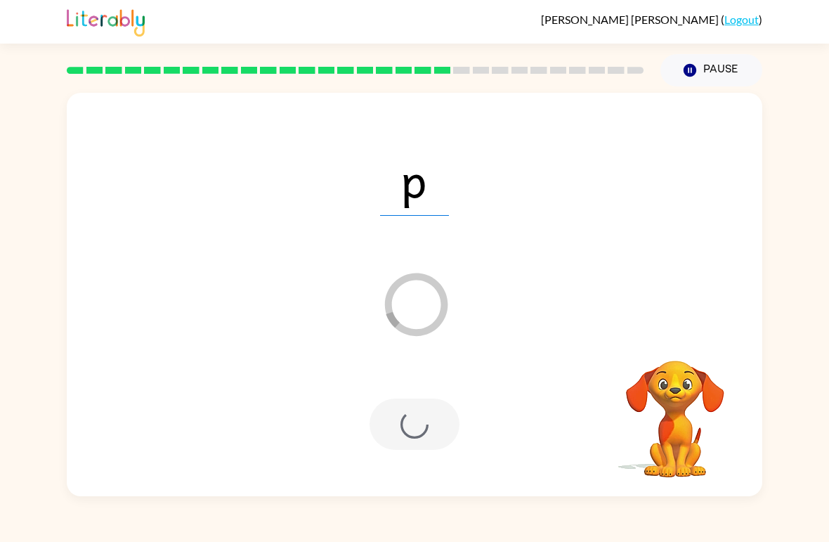
click at [446, 430] on div at bounding box center [415, 424] width 90 height 51
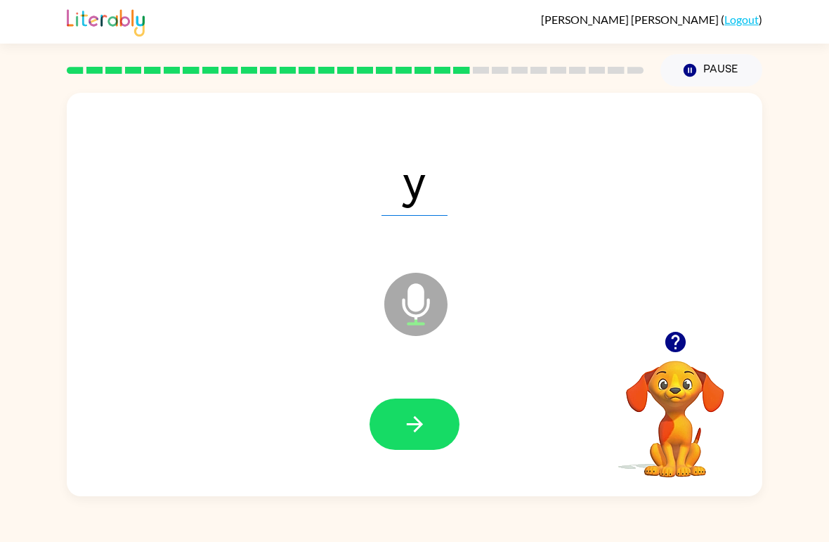
click at [416, 434] on icon "button" at bounding box center [415, 424] width 25 height 25
click at [434, 424] on button "button" at bounding box center [415, 424] width 90 height 51
click at [415, 437] on icon "button" at bounding box center [415, 424] width 25 height 25
click at [411, 425] on icon "button" at bounding box center [414, 424] width 16 height 16
click at [435, 432] on button "button" at bounding box center [415, 424] width 90 height 51
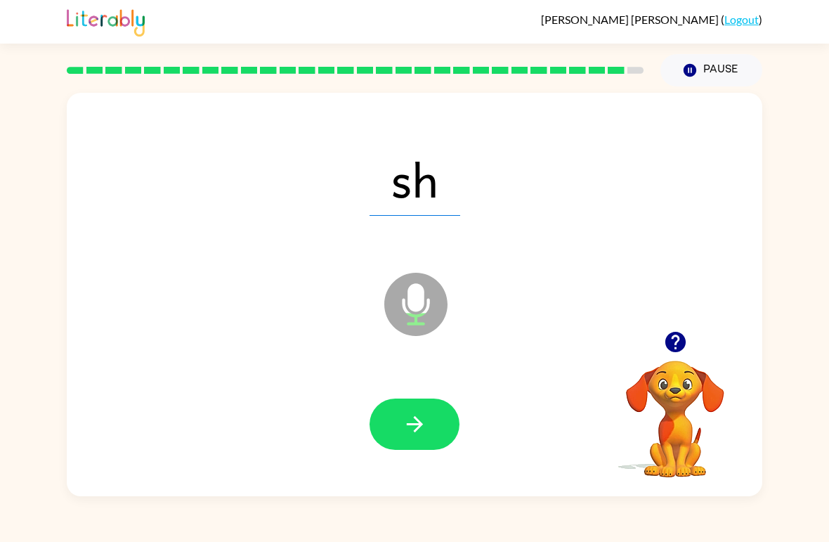
click at [412, 422] on icon "button" at bounding box center [415, 424] width 25 height 25
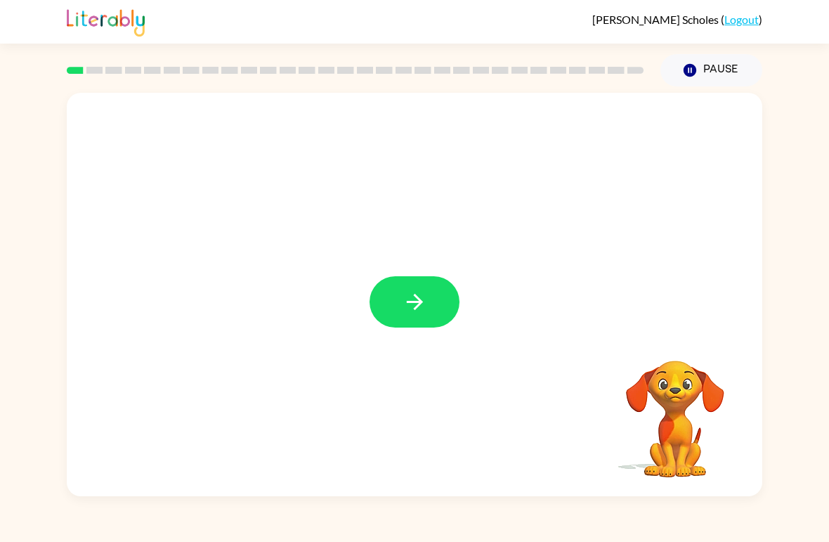
click at [414, 325] on button "button" at bounding box center [415, 301] width 90 height 51
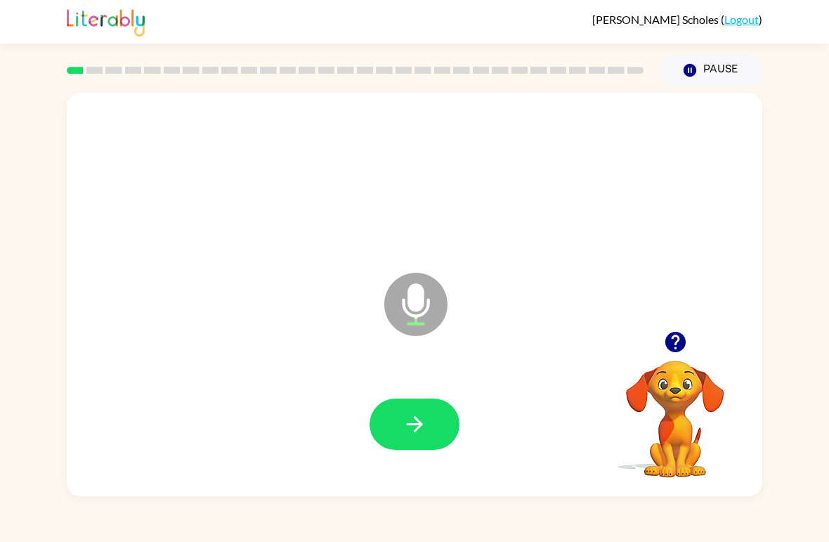
click at [409, 418] on icon "button" at bounding box center [415, 424] width 25 height 25
click at [402, 444] on button "button" at bounding box center [415, 424] width 90 height 51
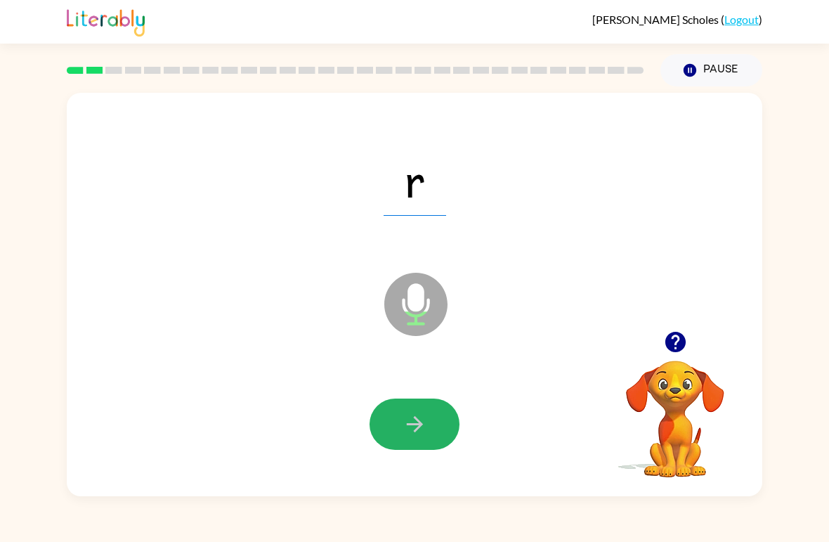
click at [426, 410] on button "button" at bounding box center [415, 424] width 90 height 51
click at [417, 429] on icon "button" at bounding box center [414, 424] width 16 height 16
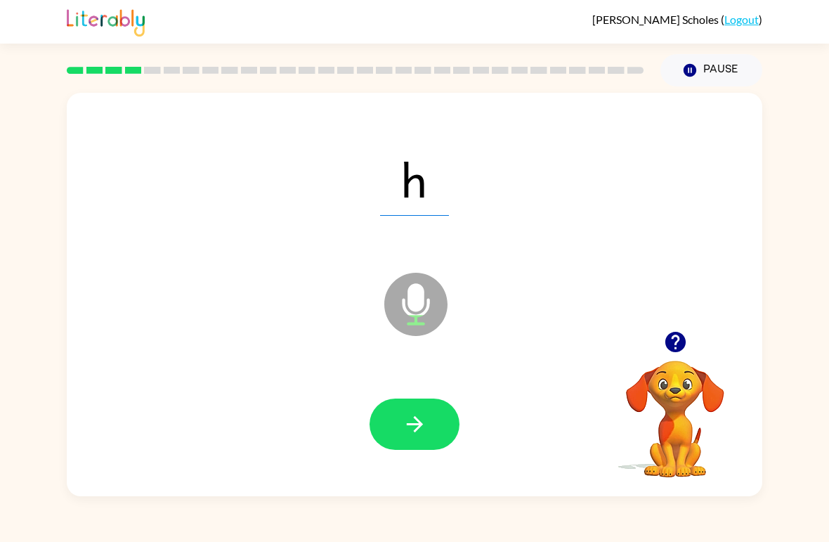
click at [427, 417] on button "button" at bounding box center [415, 424] width 90 height 51
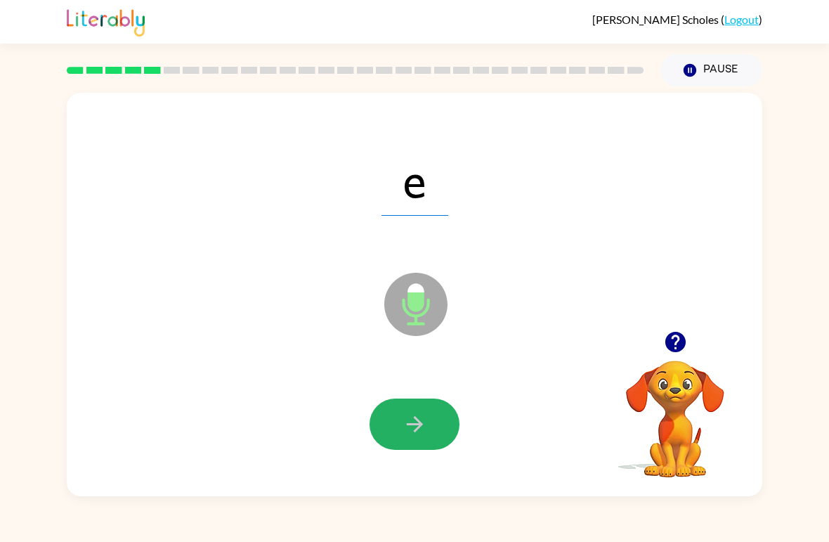
click at [427, 413] on icon "button" at bounding box center [415, 424] width 25 height 25
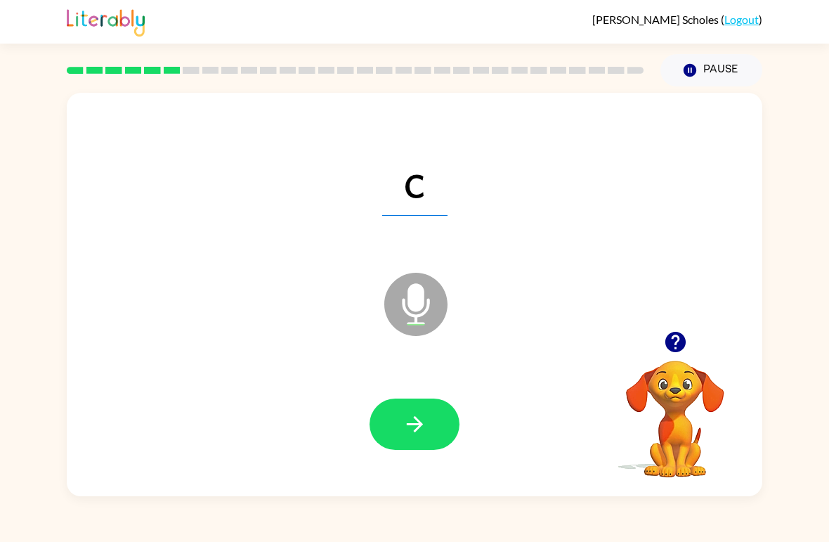
click at [437, 418] on button "button" at bounding box center [415, 424] width 90 height 51
click at [423, 418] on icon "button" at bounding box center [415, 424] width 25 height 25
click at [427, 422] on button "button" at bounding box center [415, 424] width 90 height 51
click at [425, 432] on icon "button" at bounding box center [415, 424] width 25 height 25
click at [427, 423] on icon "button" at bounding box center [415, 424] width 25 height 25
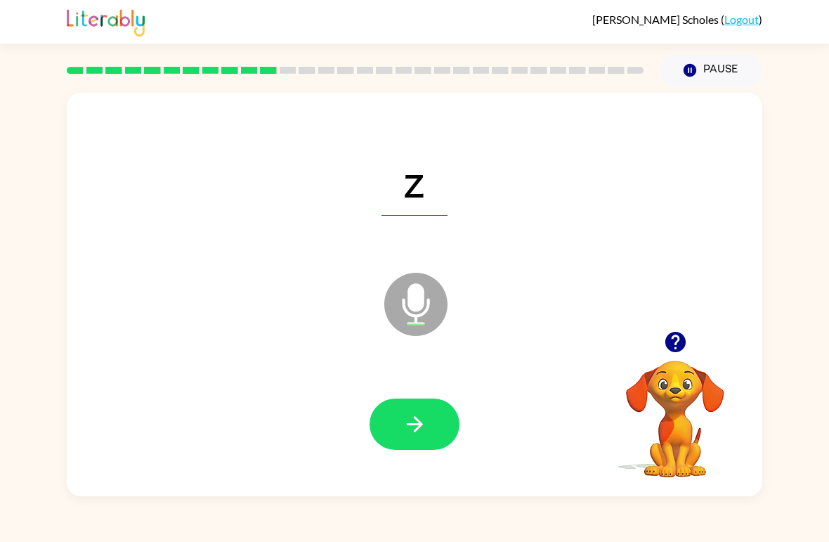
click at [423, 435] on icon "button" at bounding box center [415, 424] width 25 height 25
click at [406, 413] on icon "button" at bounding box center [415, 424] width 25 height 25
click at [408, 418] on icon "button" at bounding box center [415, 424] width 25 height 25
click at [421, 425] on icon "button" at bounding box center [414, 424] width 16 height 16
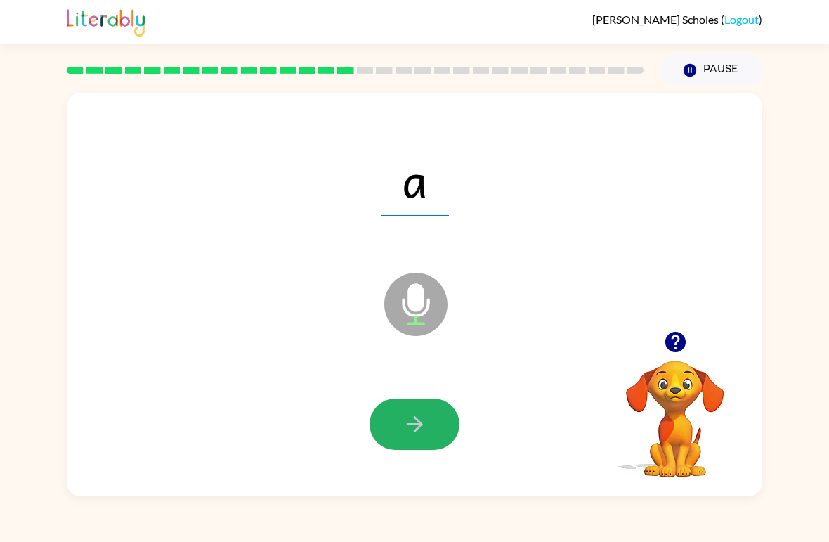
click at [427, 423] on button "button" at bounding box center [415, 424] width 90 height 51
click at [427, 422] on icon "button" at bounding box center [415, 424] width 25 height 25
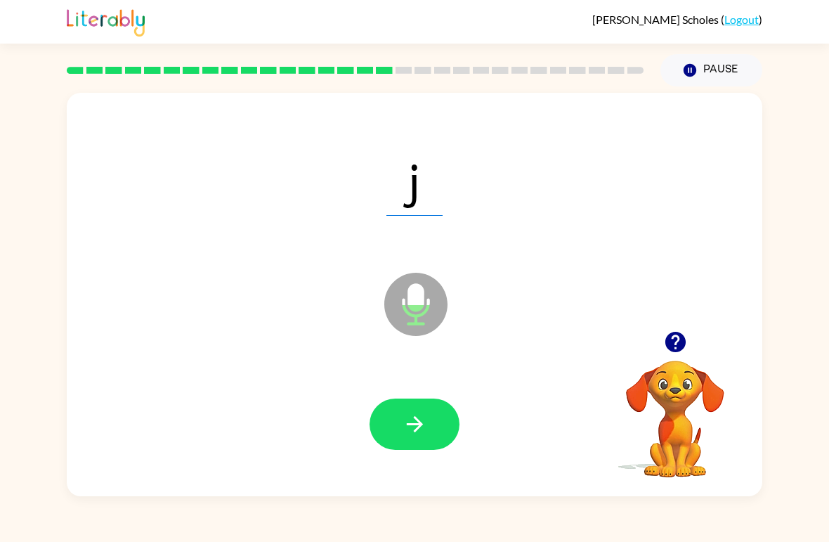
click at [420, 421] on icon "button" at bounding box center [415, 424] width 25 height 25
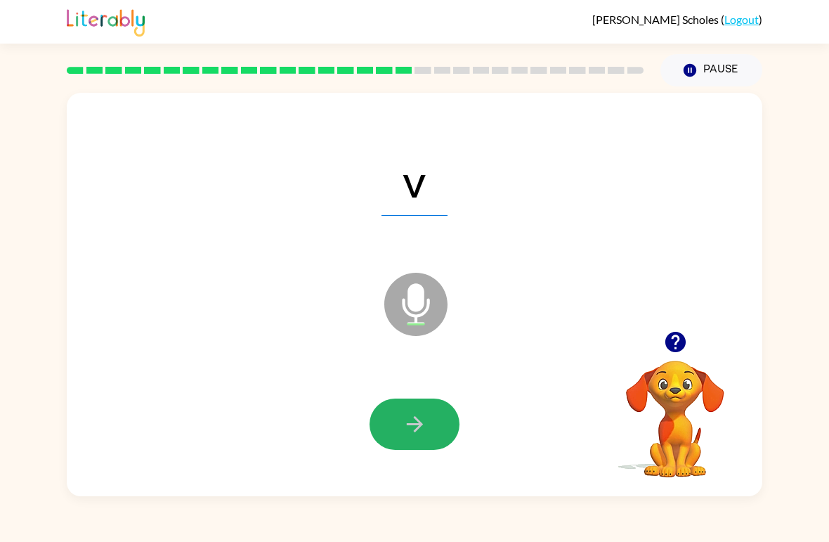
click at [389, 420] on button "button" at bounding box center [415, 424] width 90 height 51
click at [382, 467] on div at bounding box center [415, 425] width 668 height 116
click at [428, 427] on button "button" at bounding box center [415, 424] width 90 height 51
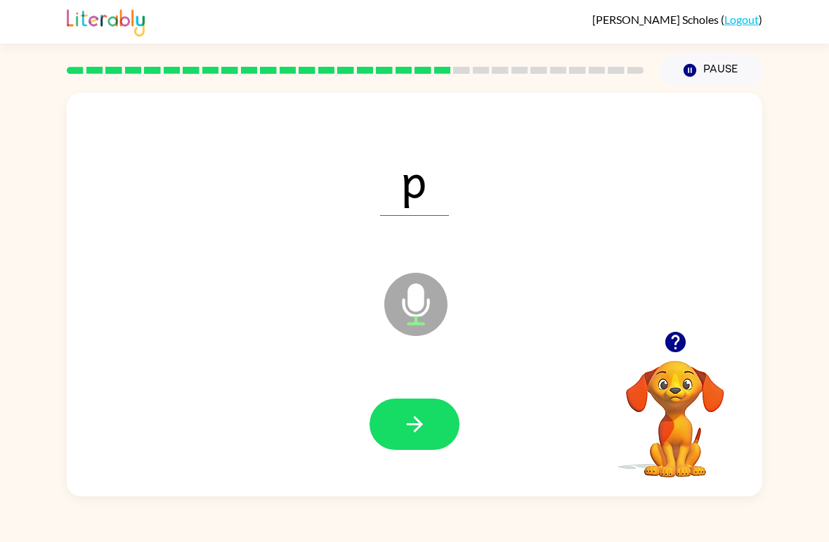
click at [401, 406] on button "button" at bounding box center [415, 424] width 90 height 51
click at [408, 418] on icon "button" at bounding box center [415, 424] width 25 height 25
click at [433, 415] on button "button" at bounding box center [415, 424] width 90 height 51
click at [415, 440] on button "button" at bounding box center [415, 424] width 90 height 51
click at [418, 420] on icon "button" at bounding box center [414, 424] width 16 height 16
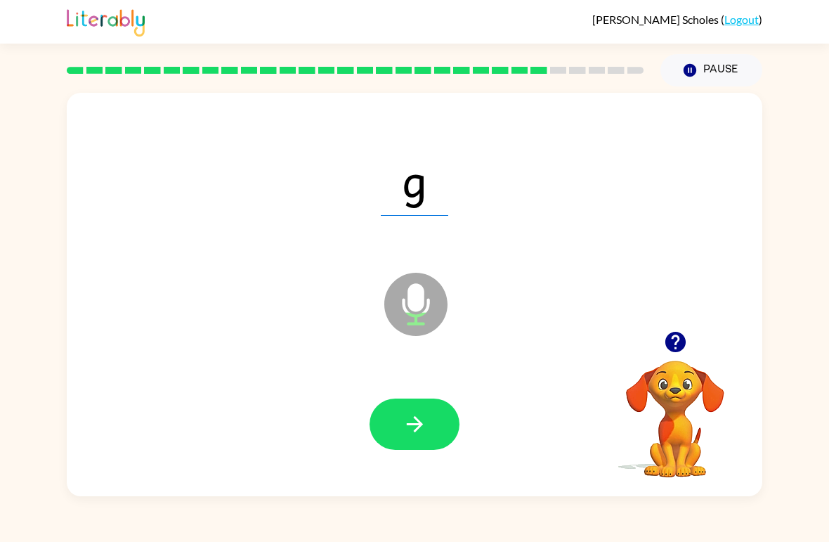
click at [425, 427] on icon "button" at bounding box center [415, 424] width 25 height 25
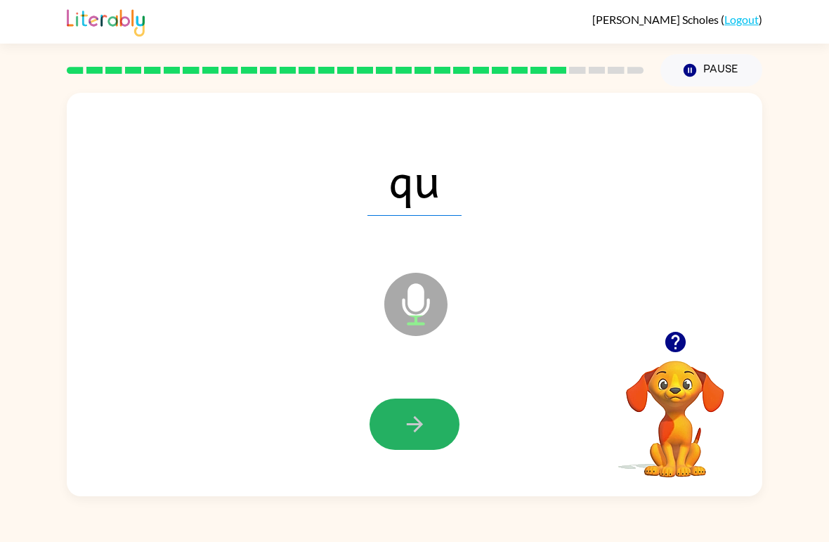
click at [400, 435] on button "button" at bounding box center [415, 424] width 90 height 51
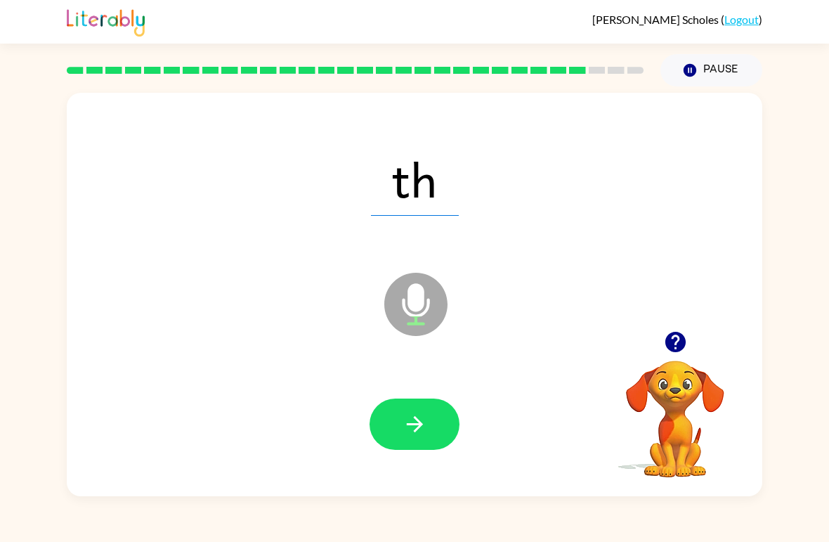
click at [420, 435] on icon "button" at bounding box center [415, 424] width 25 height 25
click at [420, 418] on icon "button" at bounding box center [415, 424] width 25 height 25
click at [426, 422] on icon "button" at bounding box center [415, 424] width 25 height 25
